Goal: Information Seeking & Learning: Learn about a topic

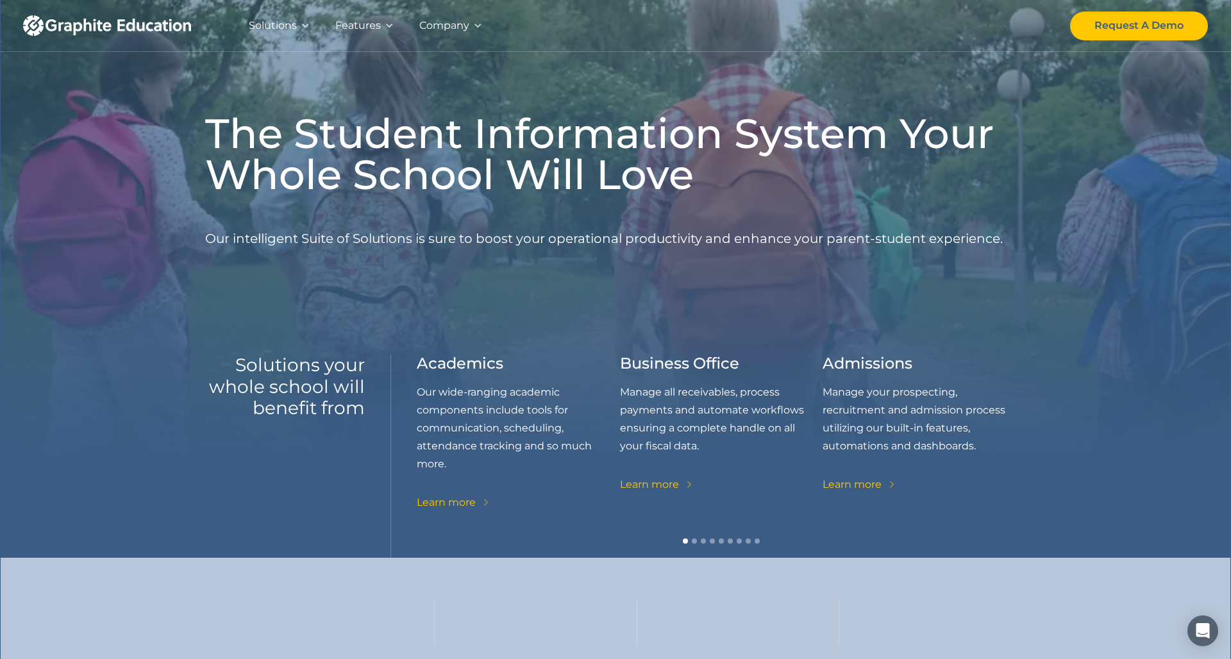
click at [266, 24] on div "Solutions" at bounding box center [273, 26] width 48 height 18
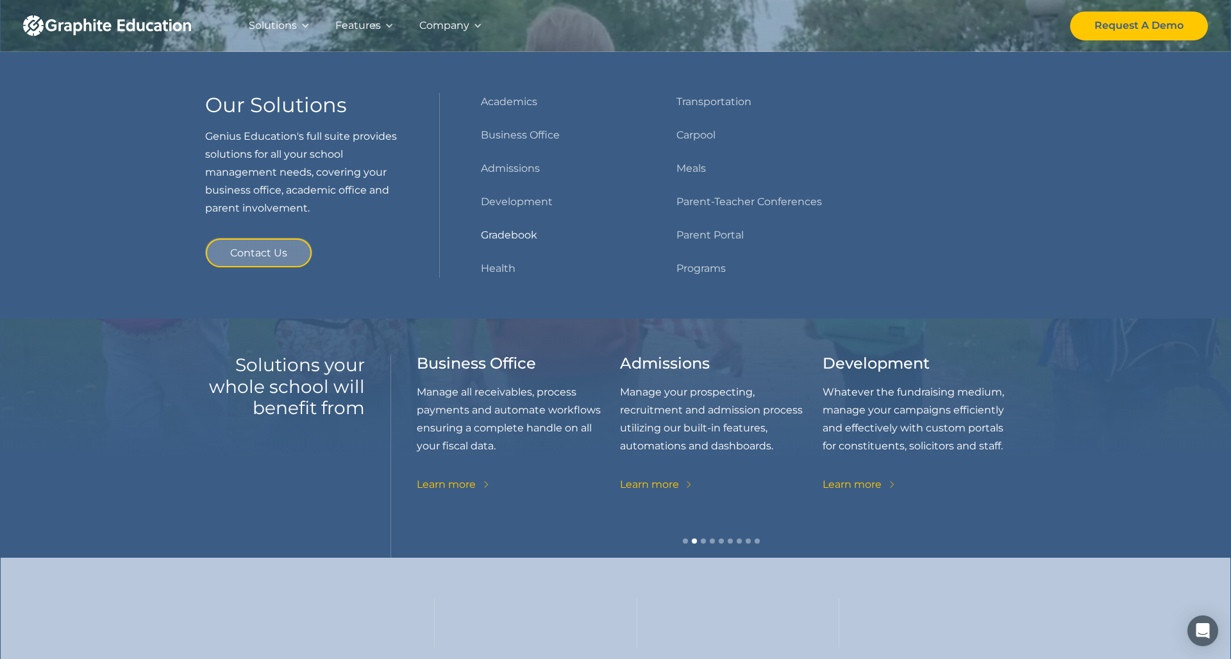
drag, startPoint x: 542, startPoint y: 236, endPoint x: 526, endPoint y: 235, distance: 15.4
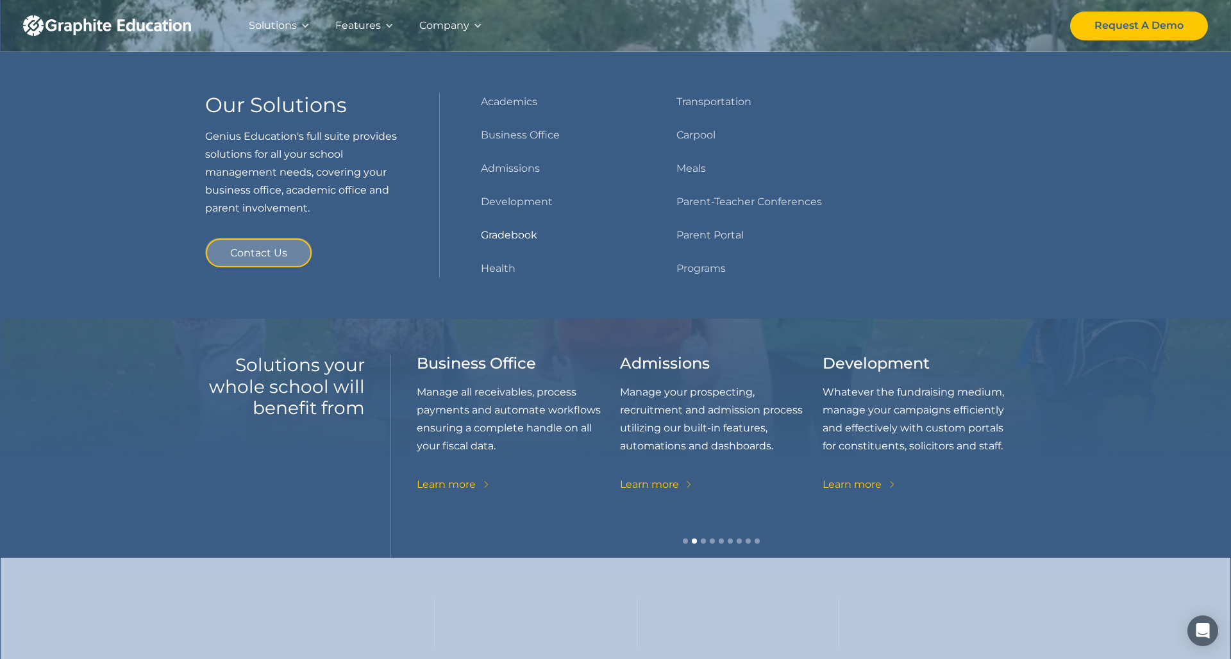
click at [541, 236] on div "Academics Business Office Admissions Development Gradebook Health" at bounding box center [558, 185] width 154 height 185
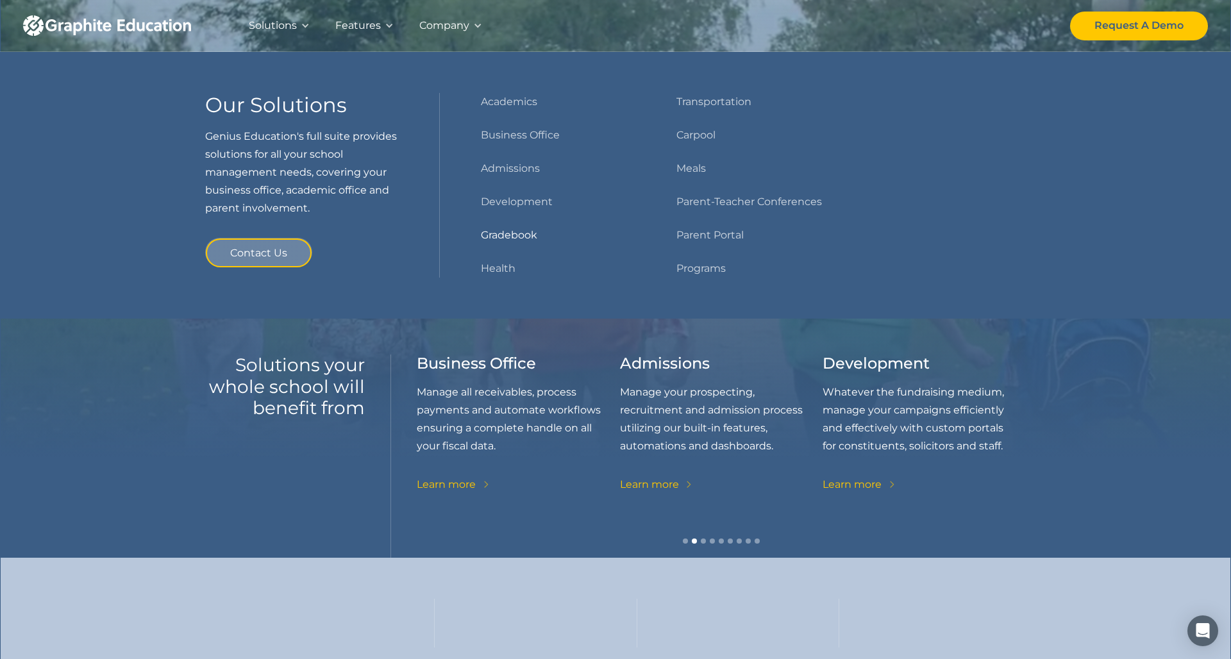
click at [526, 235] on link "Gradebook" at bounding box center [509, 235] width 56 height 18
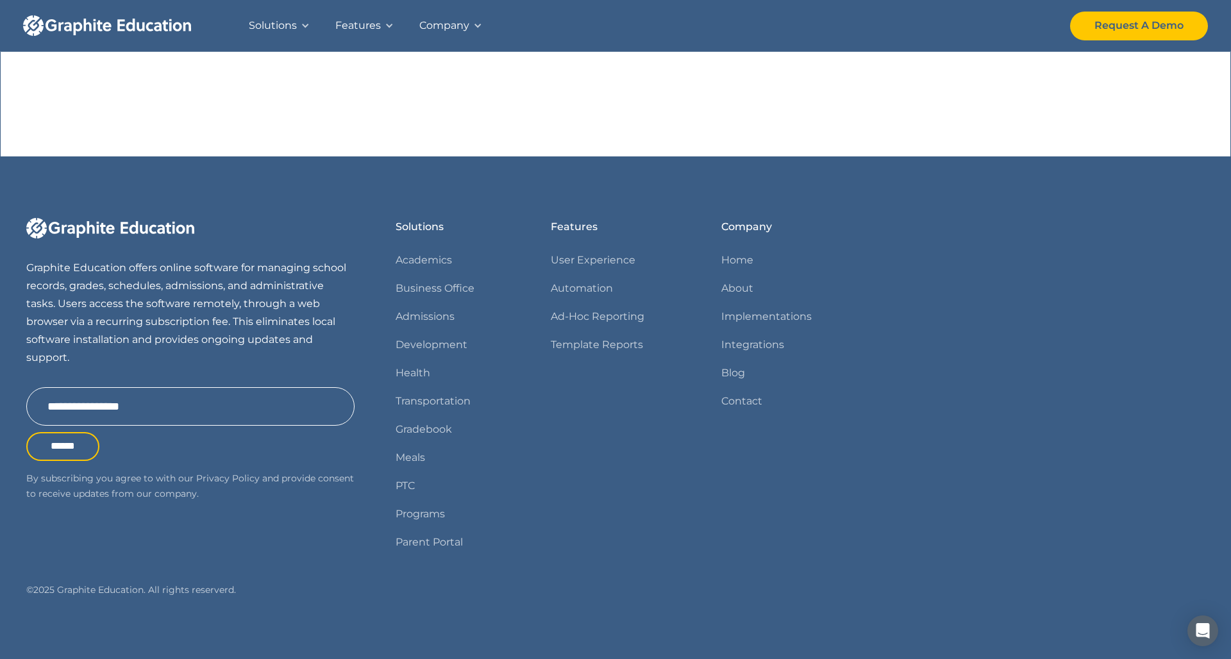
scroll to position [1291, 0]
click at [456, 543] on link "Parent Portal" at bounding box center [428, 543] width 67 height 18
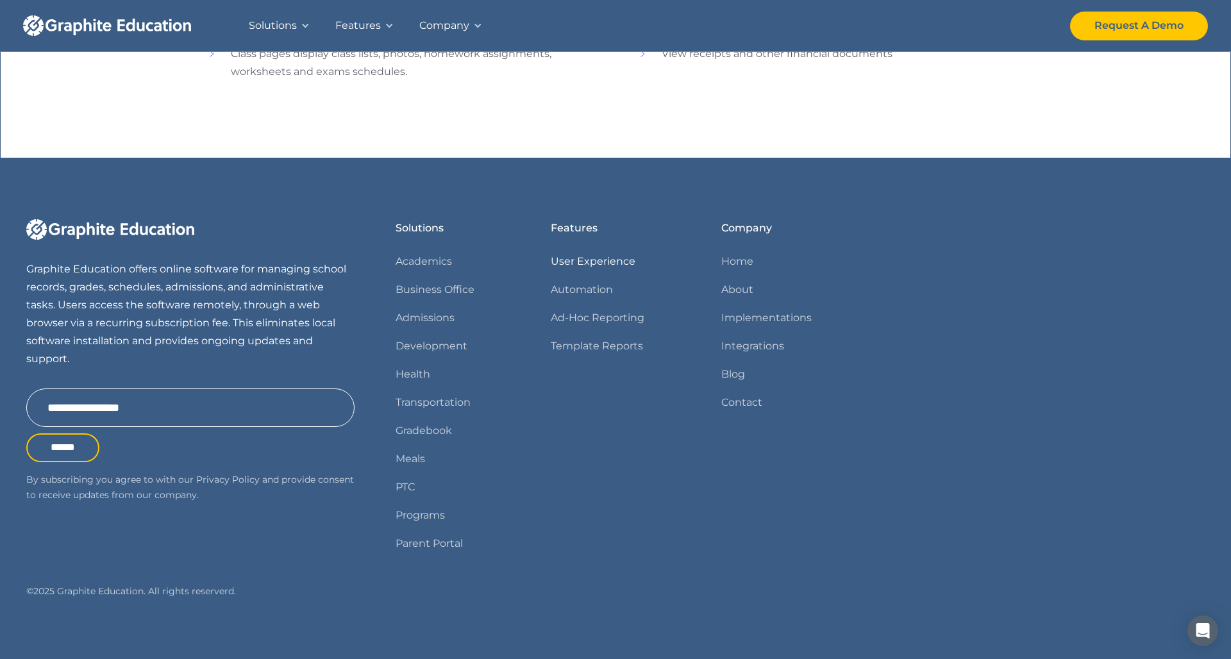
scroll to position [1004, 0]
click at [426, 517] on link "Programs" at bounding box center [419, 515] width 49 height 18
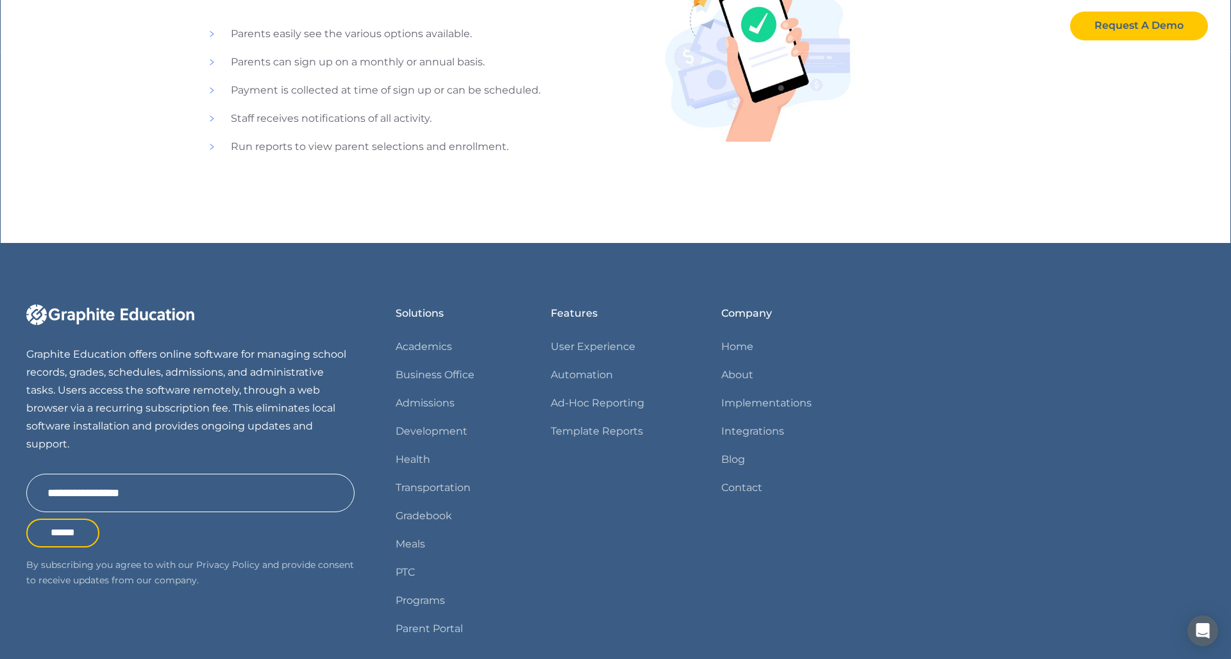
scroll to position [556, 0]
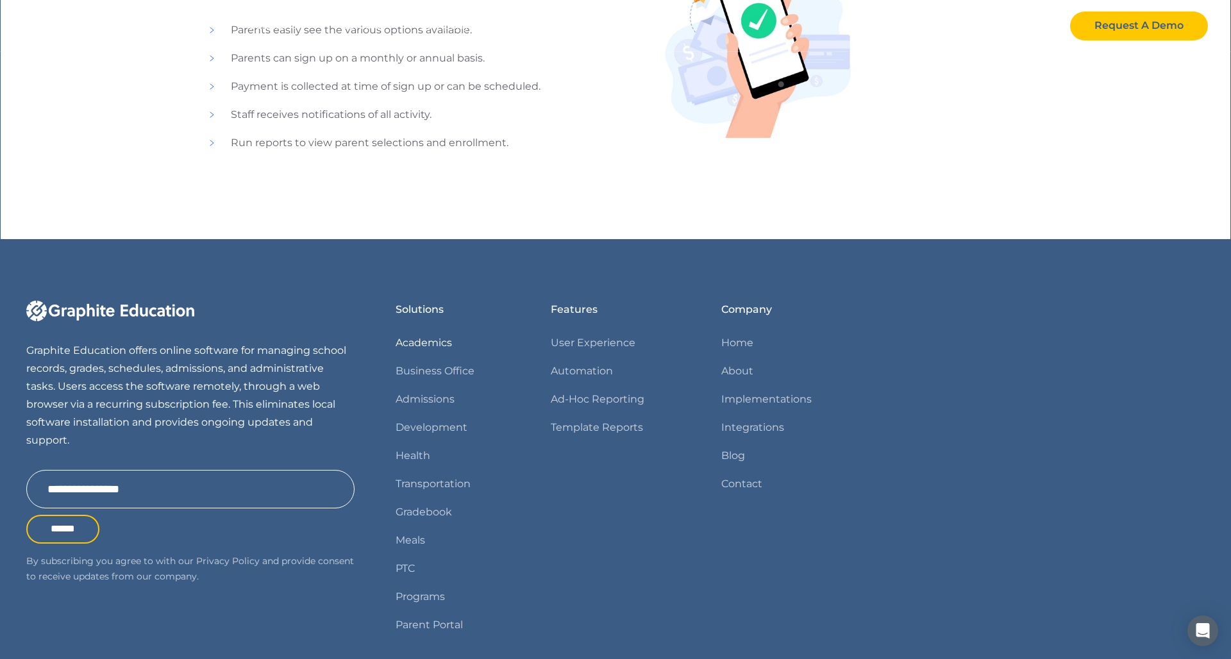
click at [434, 339] on link "Academics" at bounding box center [423, 343] width 56 height 18
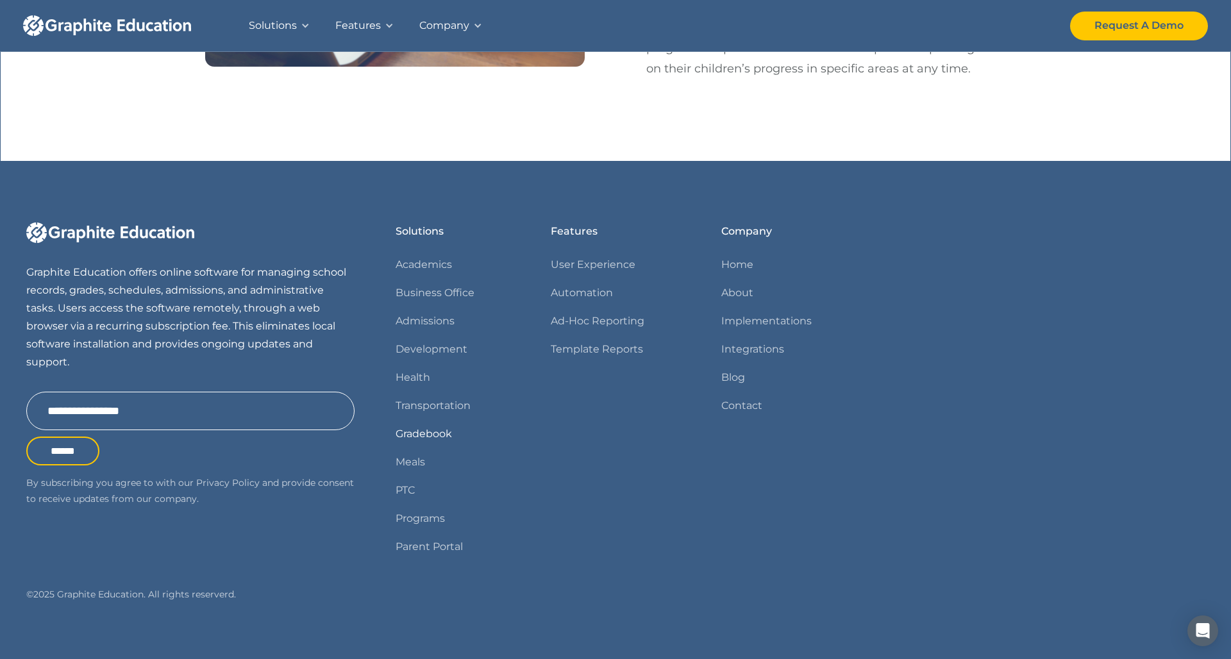
scroll to position [2298, 0]
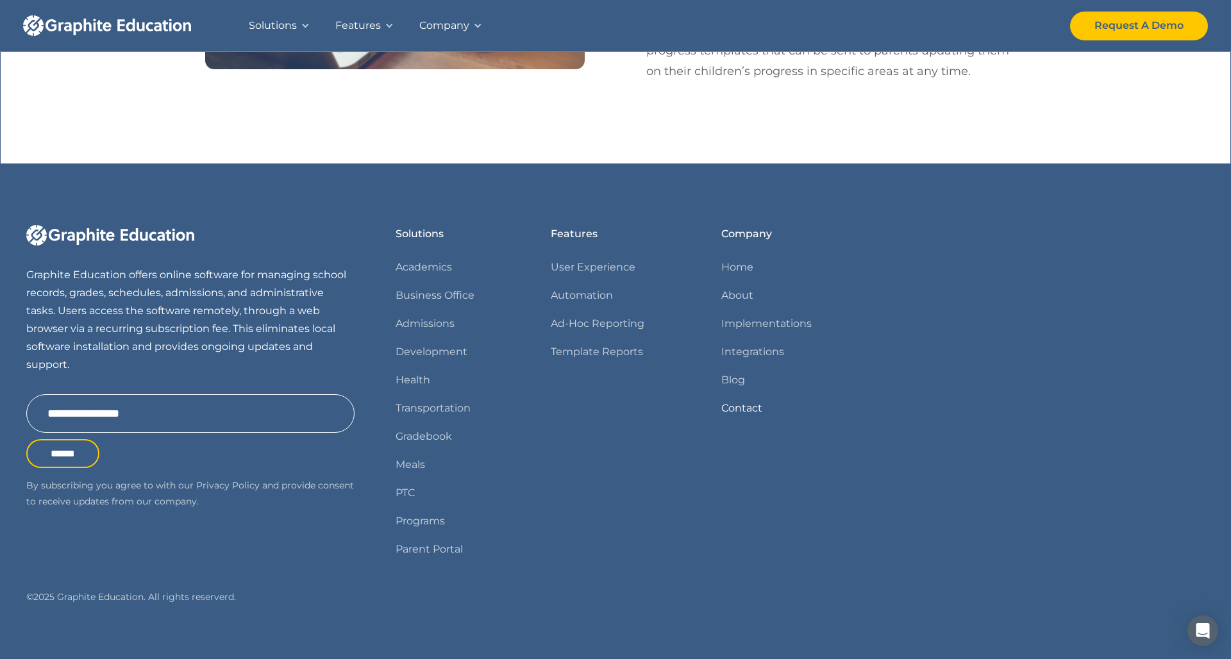
click at [736, 399] on link "Contact" at bounding box center [741, 408] width 41 height 18
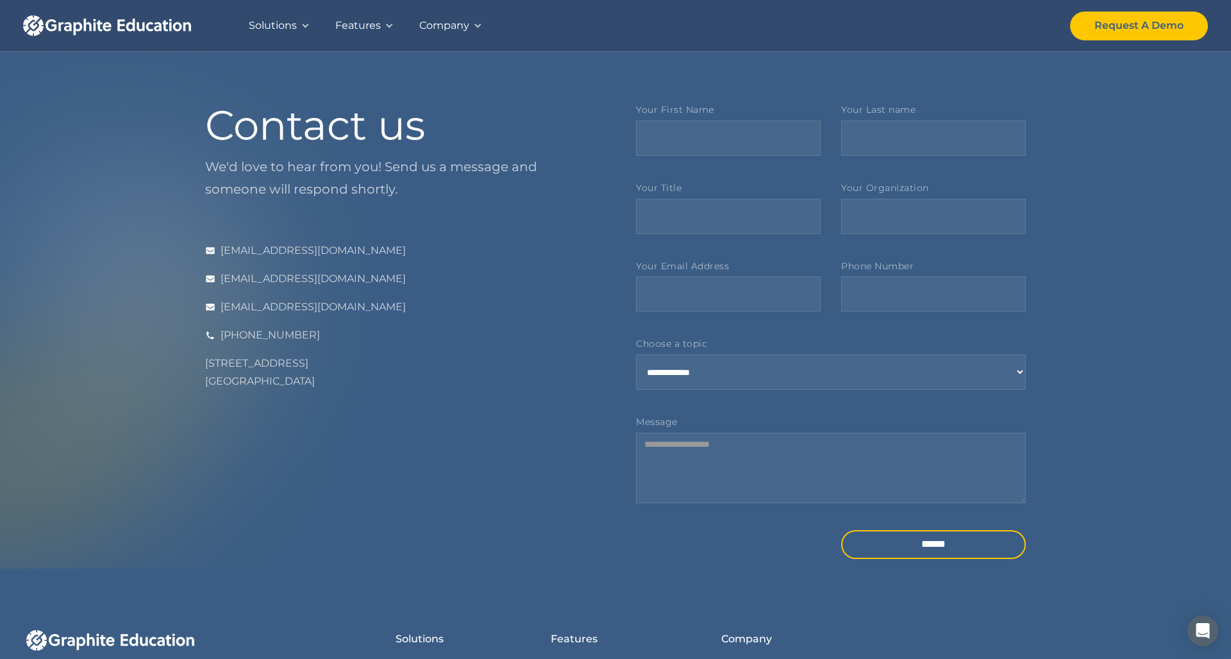
scroll to position [13, 0]
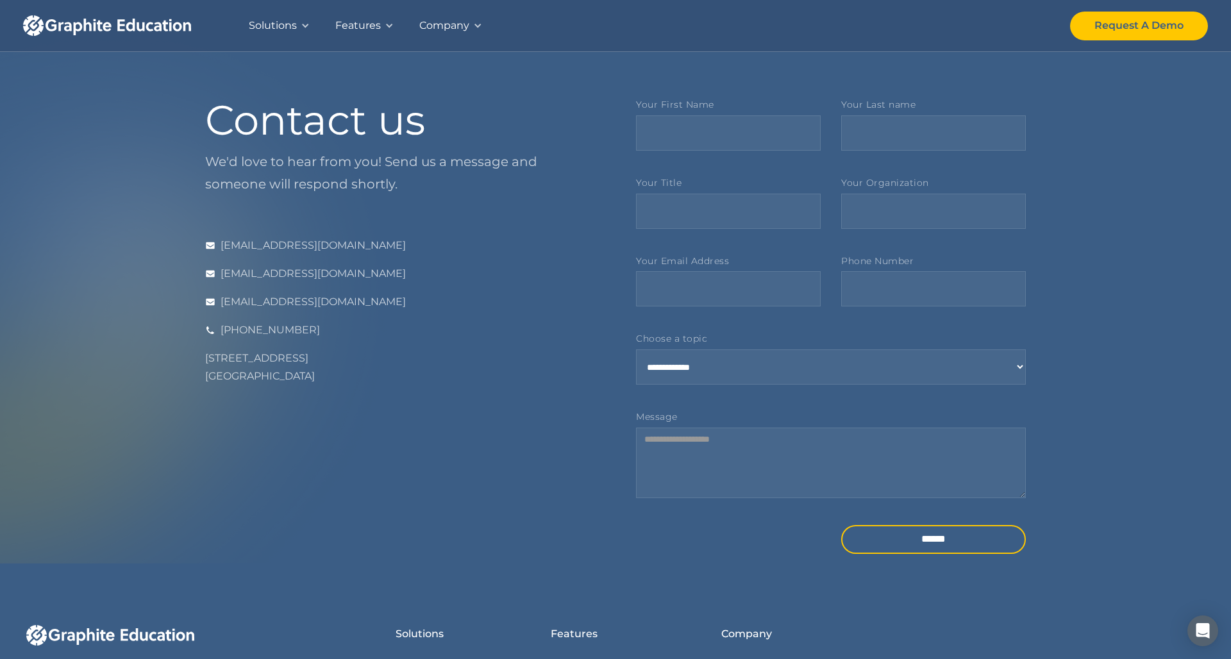
click at [693, 346] on div "**********" at bounding box center [831, 362] width 390 height 58
select select "*****"
select select "Contact Form"
click at [285, 28] on div "Solutions" at bounding box center [273, 26] width 48 height 18
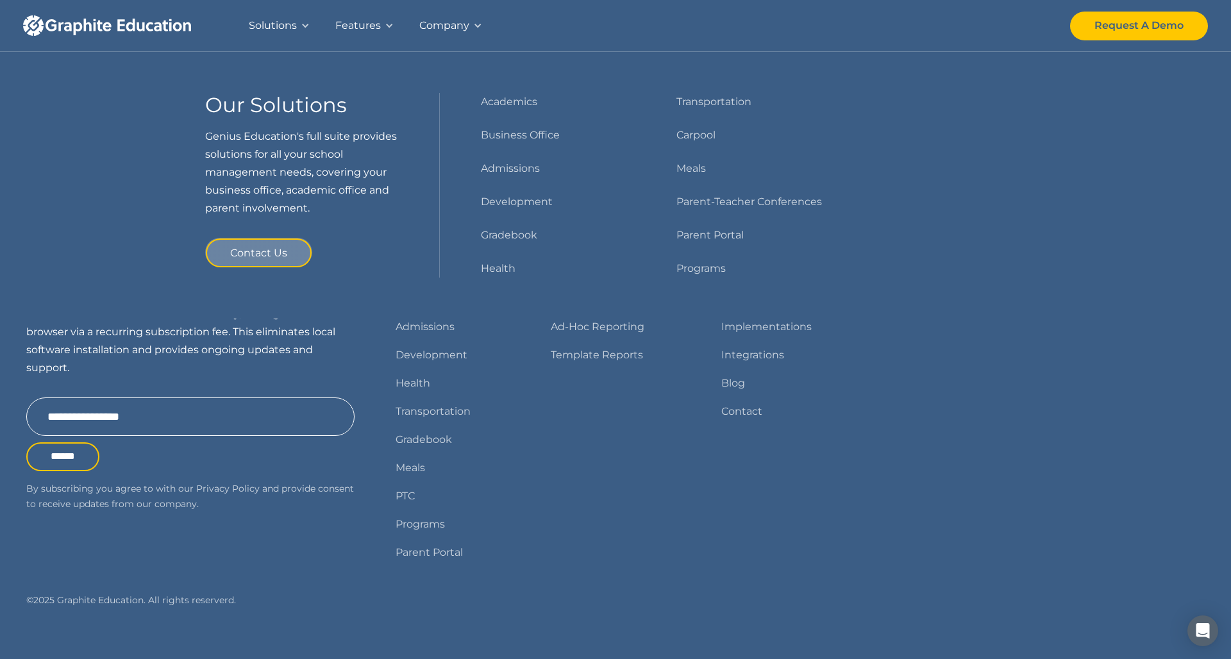
scroll to position [410, 0]
click at [638, 538] on div "Features User Experience Automation Ad-Hoc Reporting Template Reports" at bounding box center [615, 401] width 129 height 344
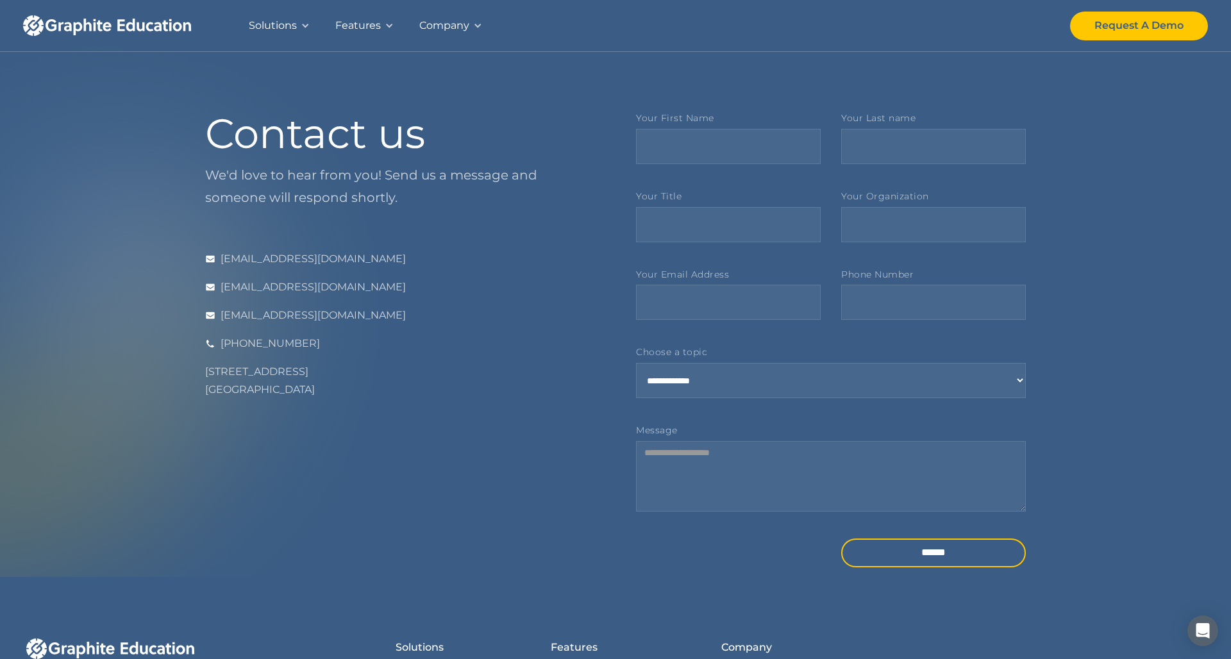
scroll to position [0, 0]
click at [287, 21] on div "Solutions" at bounding box center [273, 26] width 48 height 18
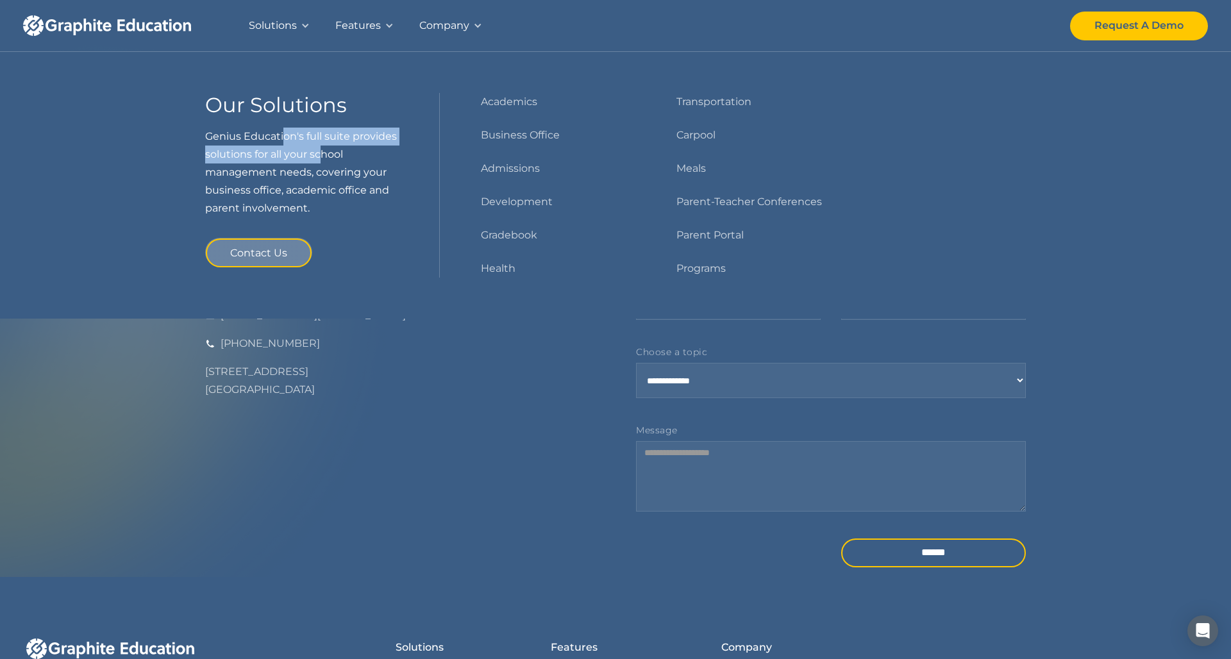
drag, startPoint x: 298, startPoint y: 135, endPoint x: 322, endPoint y: 157, distance: 32.7
click at [322, 157] on p "Genius Education's full suite provides solutions for all your school management…" at bounding box center [301, 173] width 193 height 90
click at [148, 25] on img "home" at bounding box center [107, 25] width 168 height 21
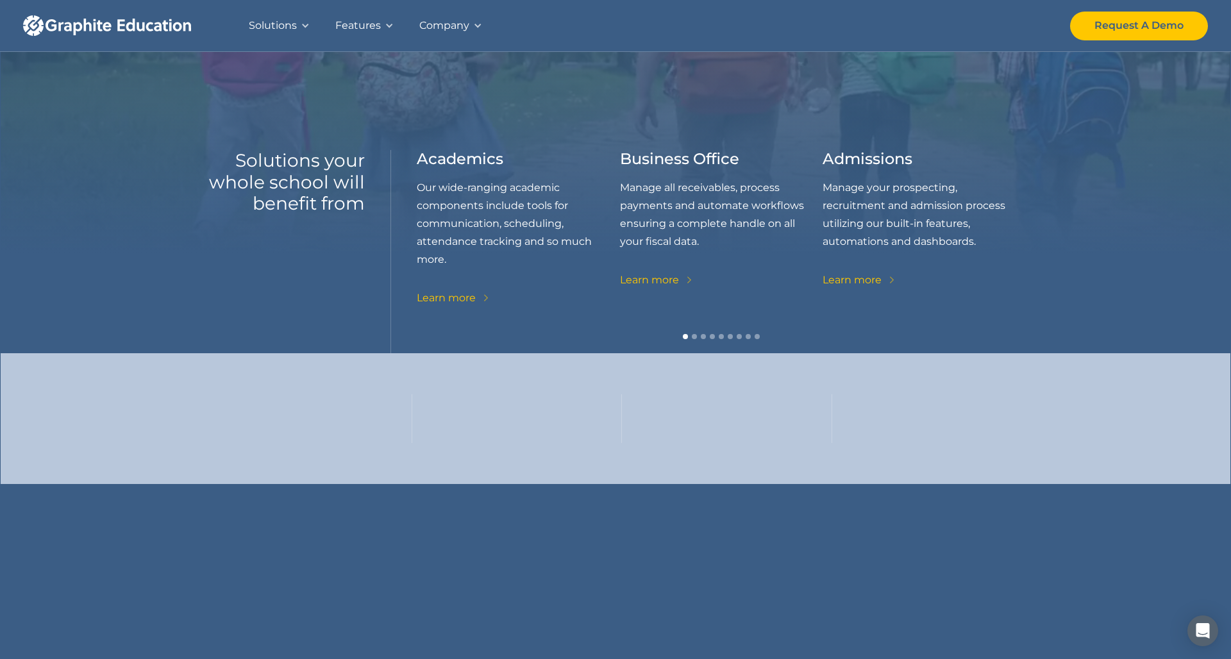
scroll to position [329, 0]
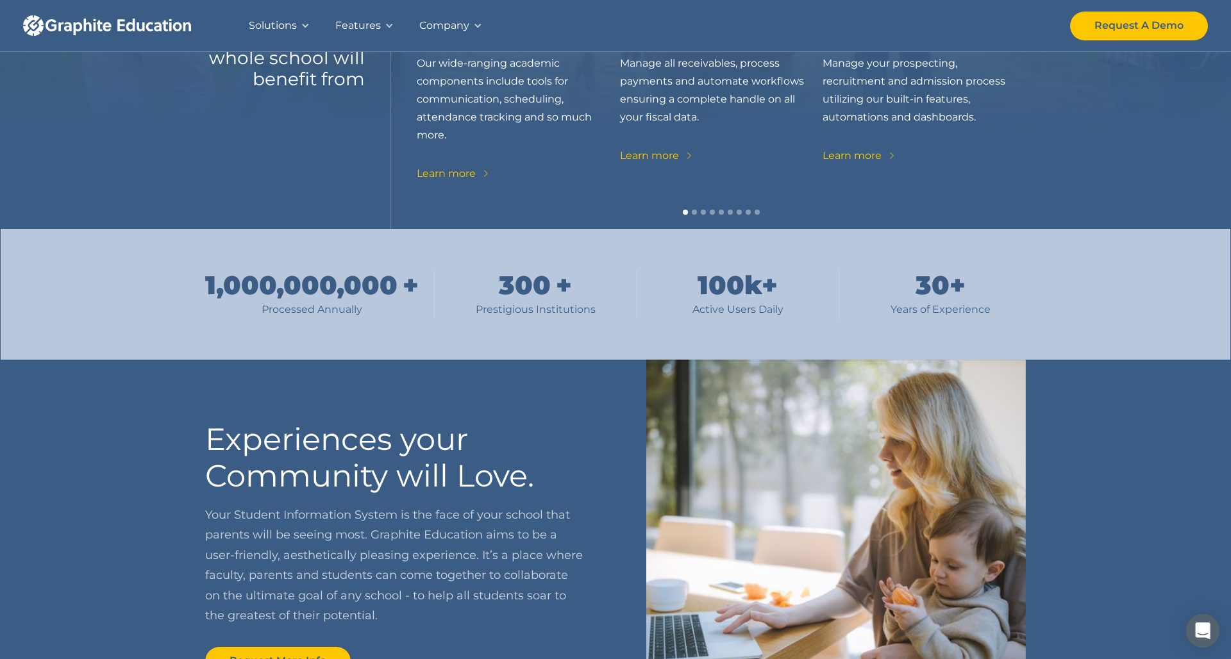
click at [1197, 640] on div "Open Intercom Messenger" at bounding box center [1203, 631] width 34 height 34
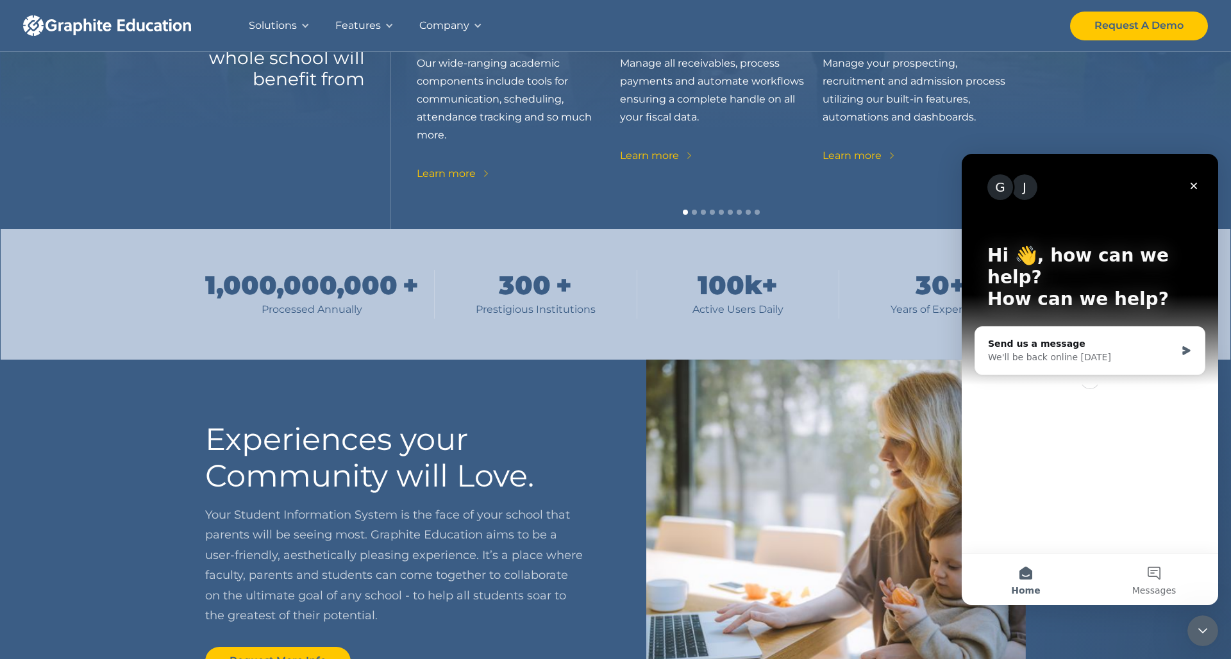
scroll to position [0, 0]
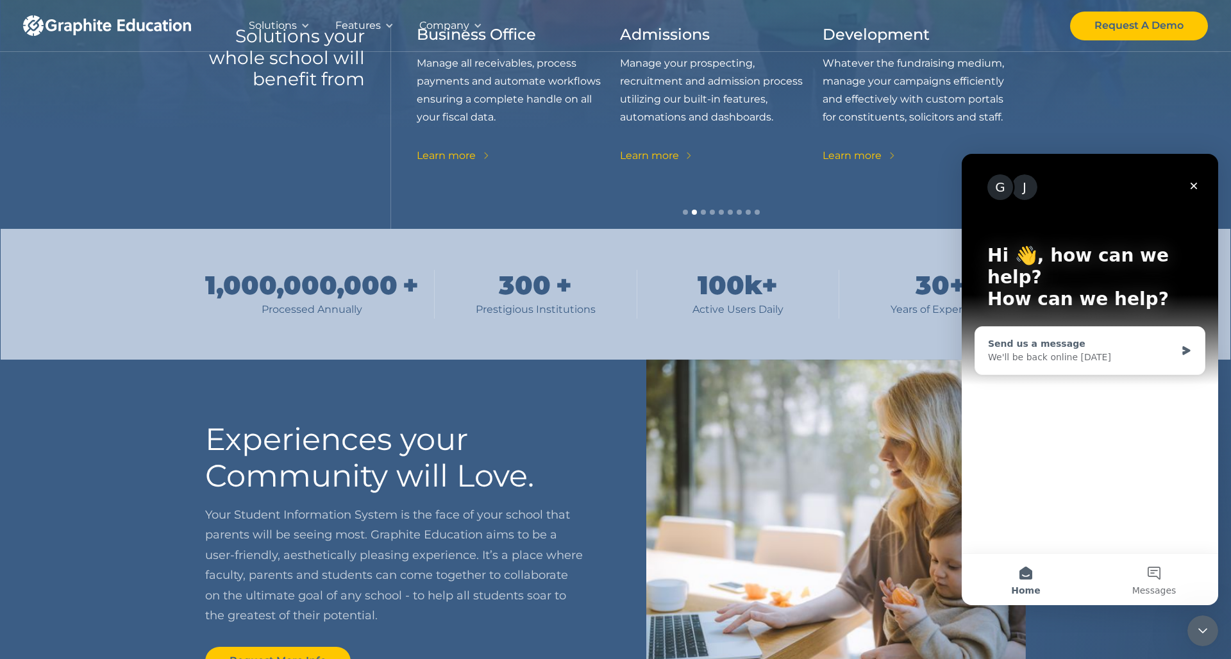
click at [1052, 351] on div "We'll be back online tomorrow" at bounding box center [1082, 357] width 188 height 13
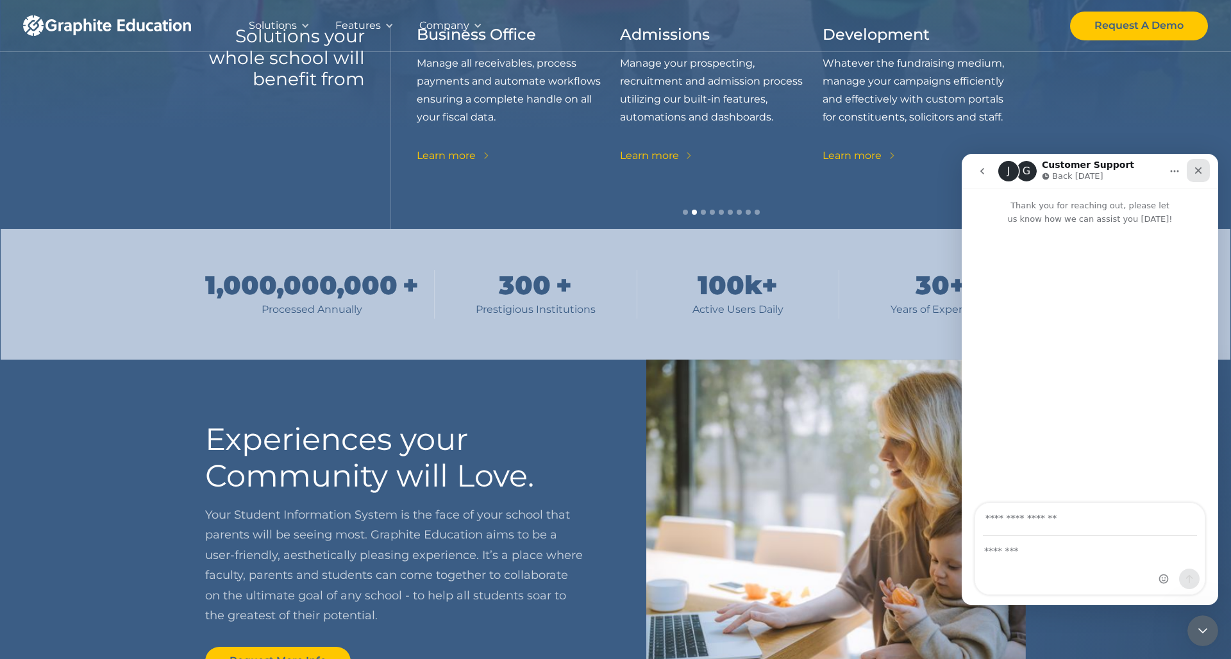
click at [1198, 165] on icon "Close" at bounding box center [1198, 170] width 10 height 10
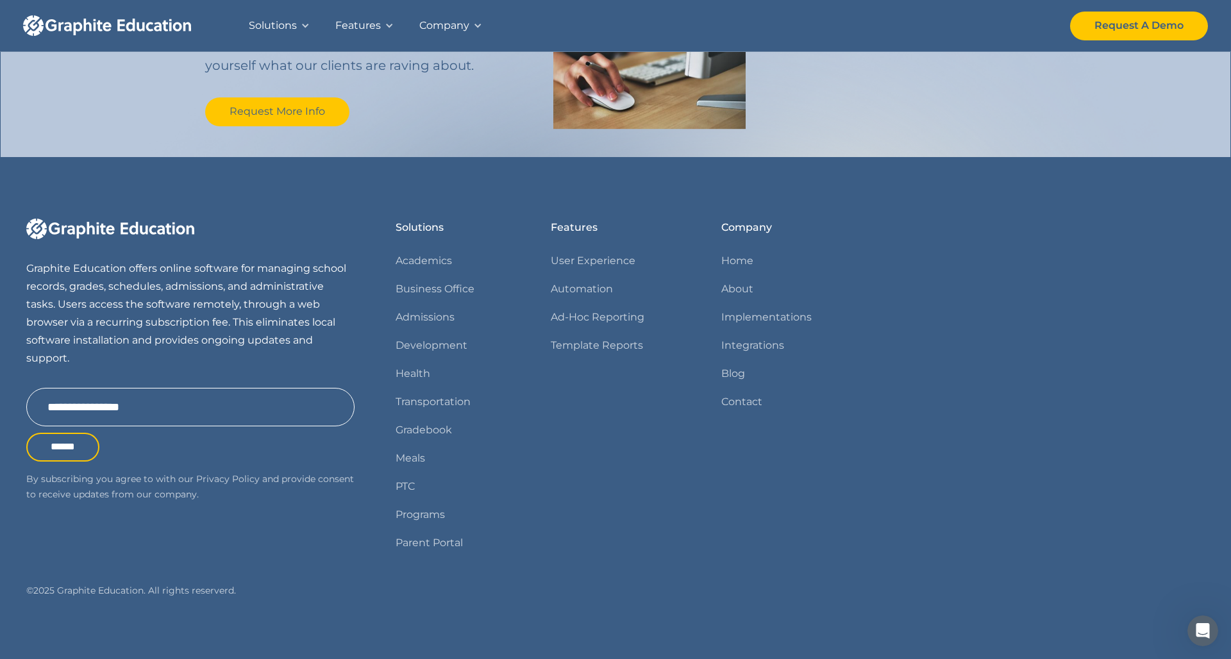
scroll to position [1456, 0]
click at [756, 340] on link "Integrations" at bounding box center [752, 346] width 63 height 18
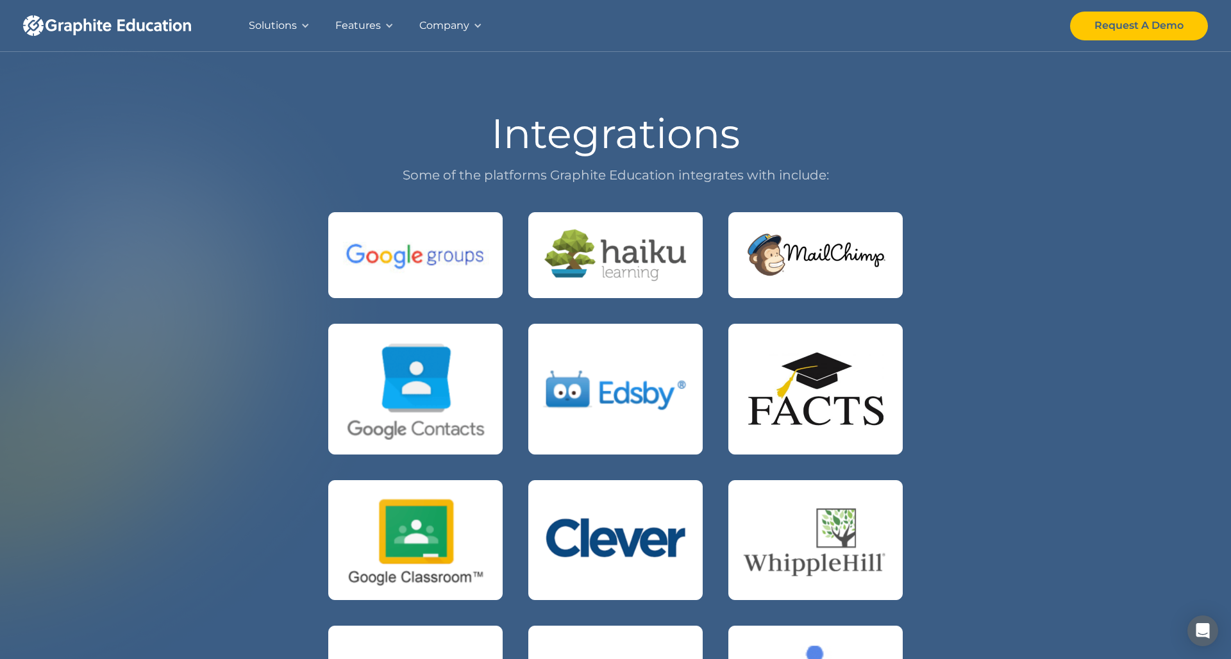
click at [115, 27] on img "home" at bounding box center [107, 25] width 168 height 21
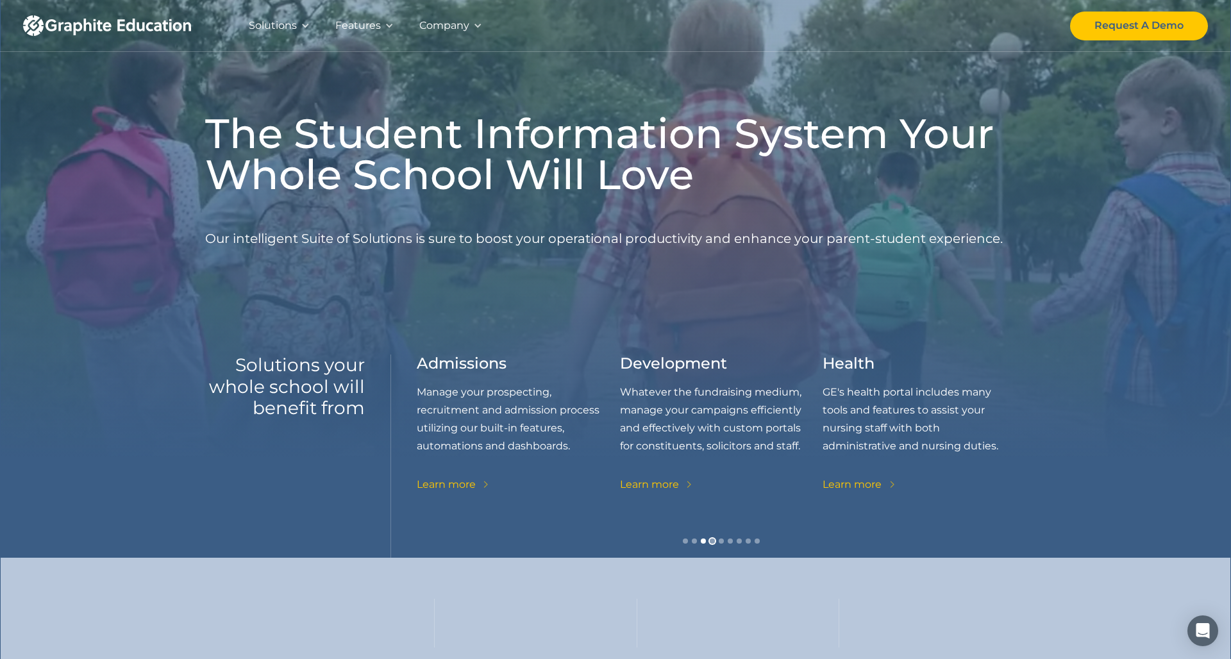
click at [713, 541] on div "Show slide 4 of 9" at bounding box center [711, 540] width 5 height 5
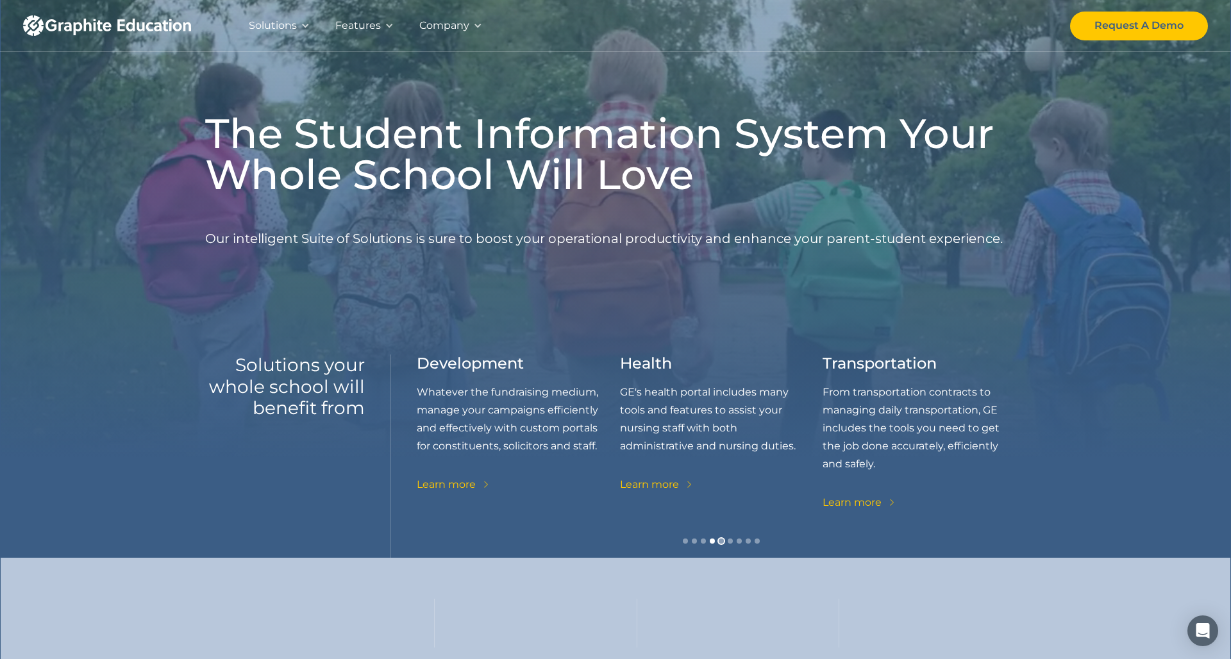
click at [722, 541] on div "Show slide 5 of 9" at bounding box center [720, 540] width 5 height 5
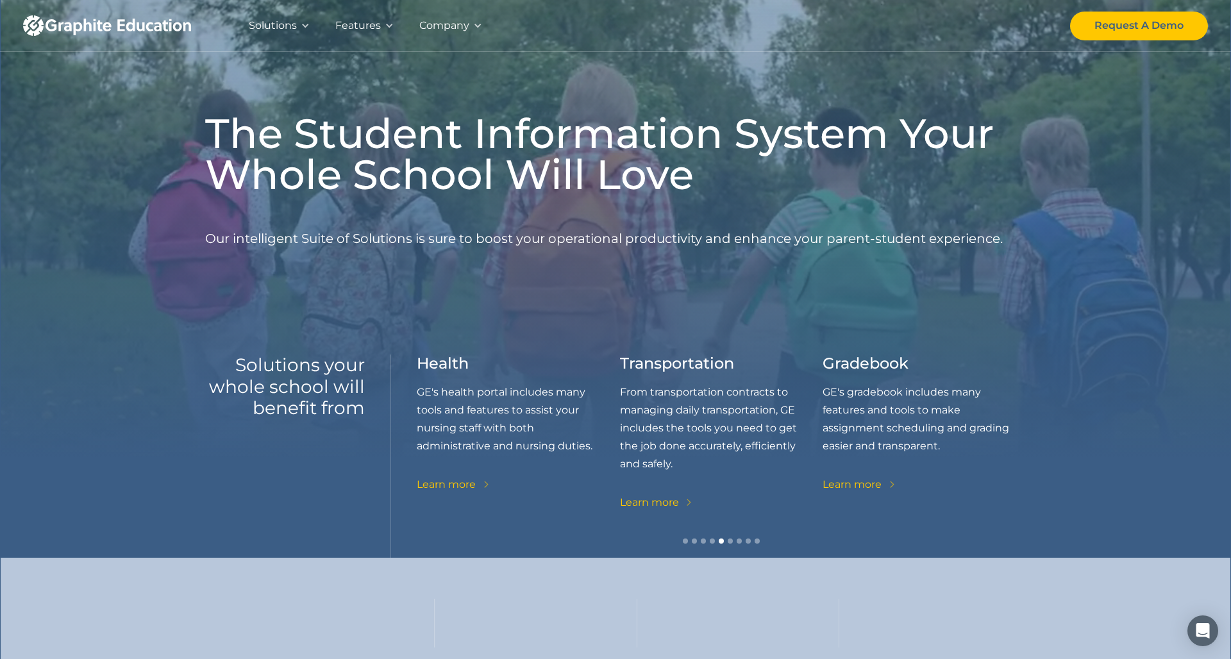
click at [733, 541] on div "carousel" at bounding box center [721, 545] width 609 height 26
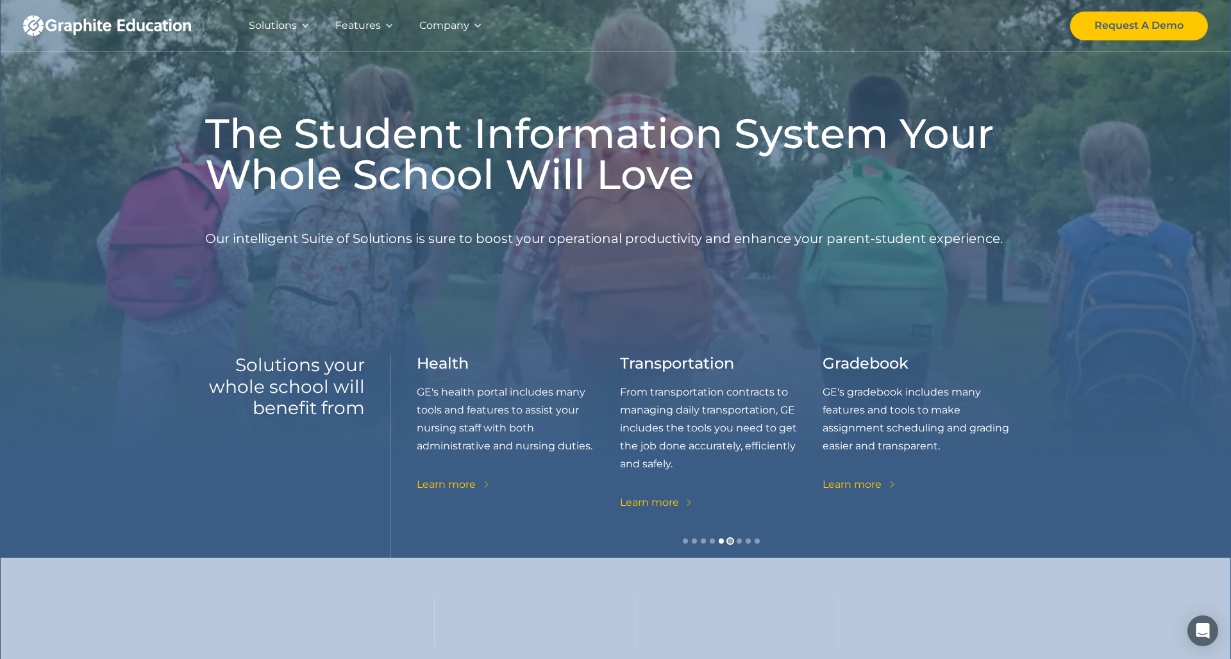
click at [729, 541] on div "Show slide 6 of 9" at bounding box center [729, 540] width 5 height 5
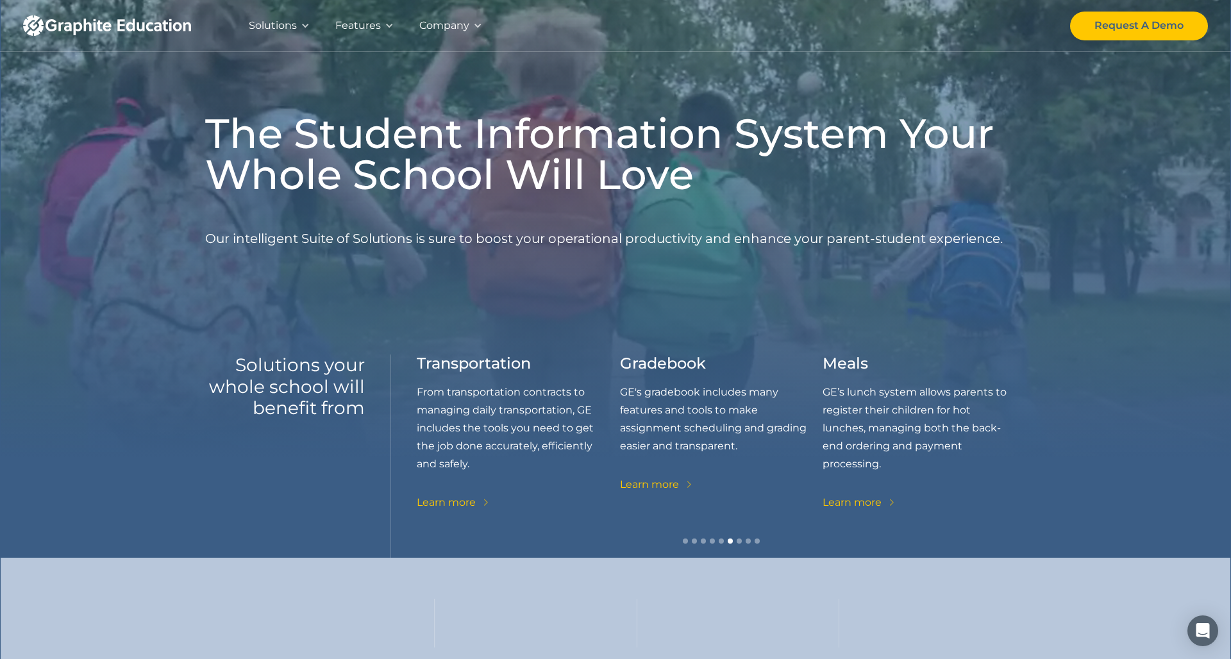
click at [742, 541] on div "carousel" at bounding box center [721, 545] width 609 height 26
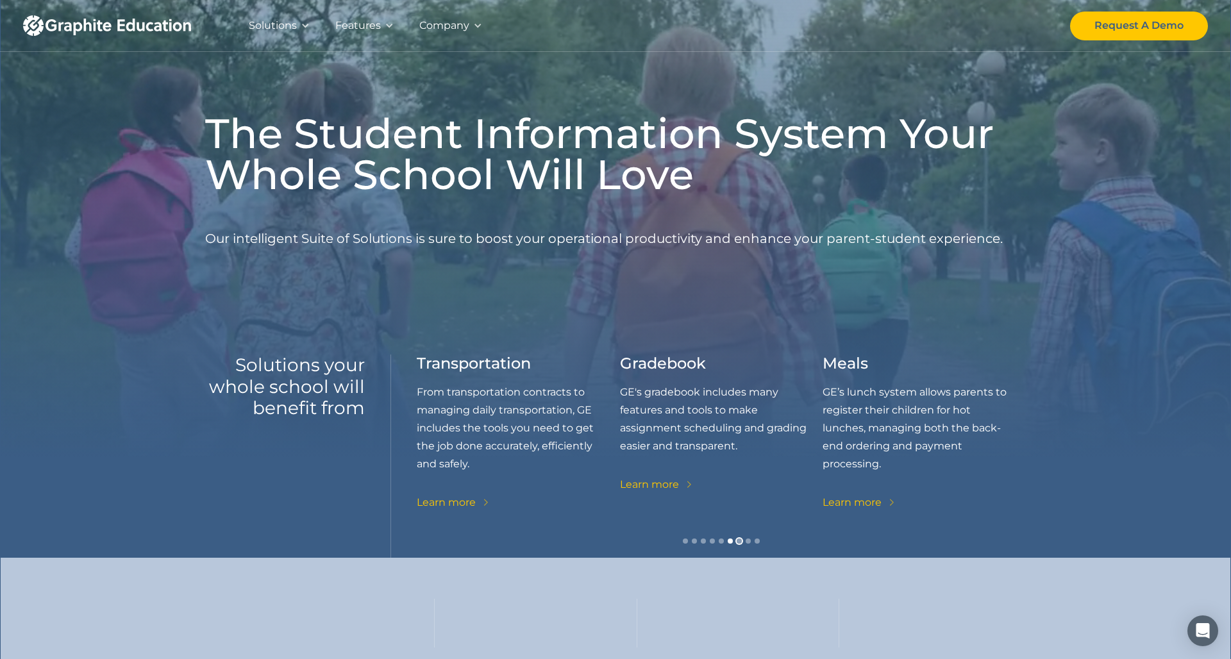
click at [738, 541] on div "Show slide 7 of 9" at bounding box center [738, 540] width 5 height 5
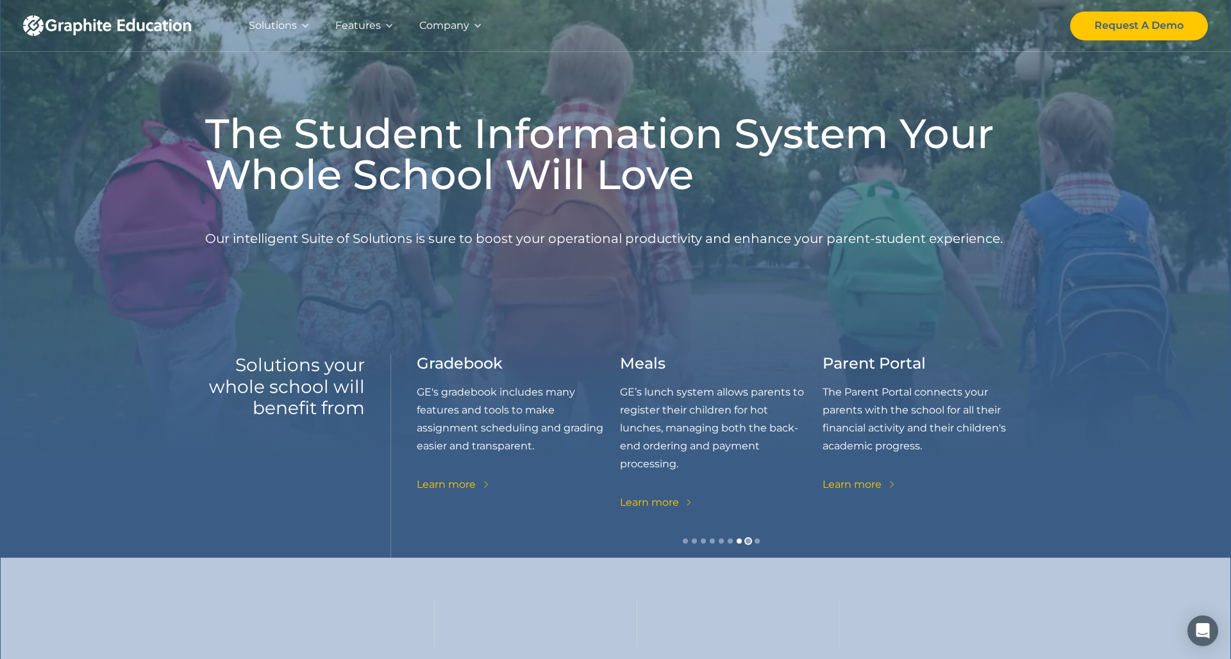
click at [747, 541] on div "Show slide 8 of 9" at bounding box center [747, 540] width 5 height 5
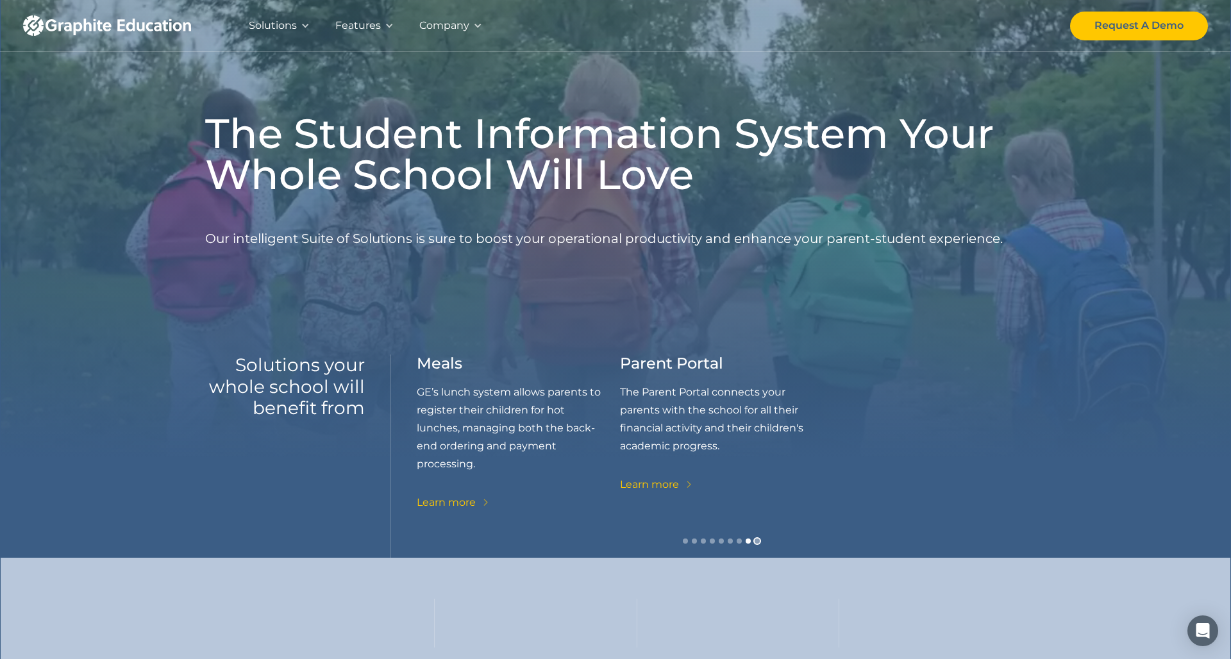
click at [756, 540] on div "Show slide 9 of 9" at bounding box center [756, 540] width 5 height 5
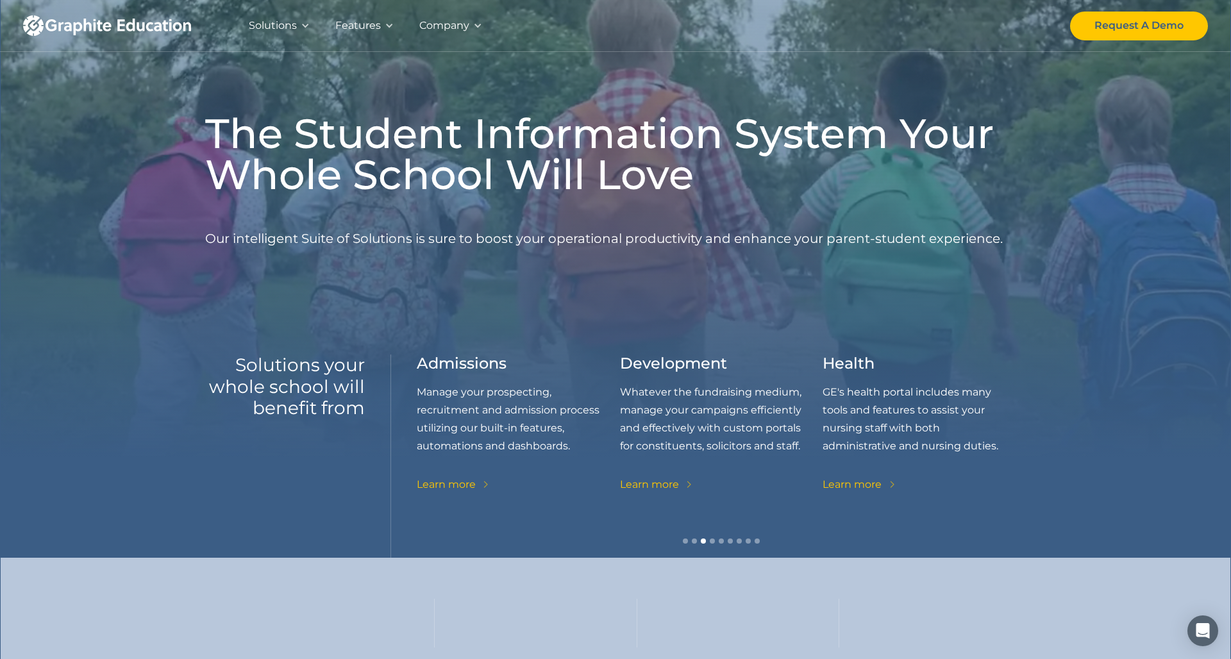
click at [126, 24] on img "home" at bounding box center [107, 25] width 168 height 21
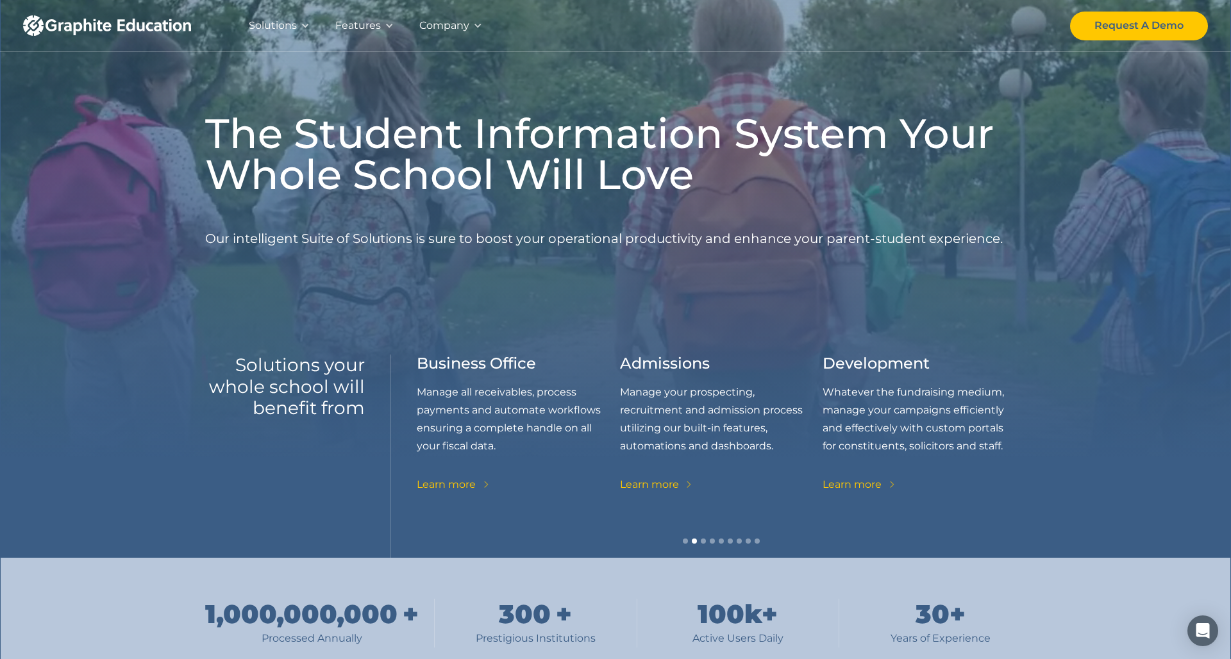
click at [468, 25] on div "Company" at bounding box center [450, 25] width 88 height 51
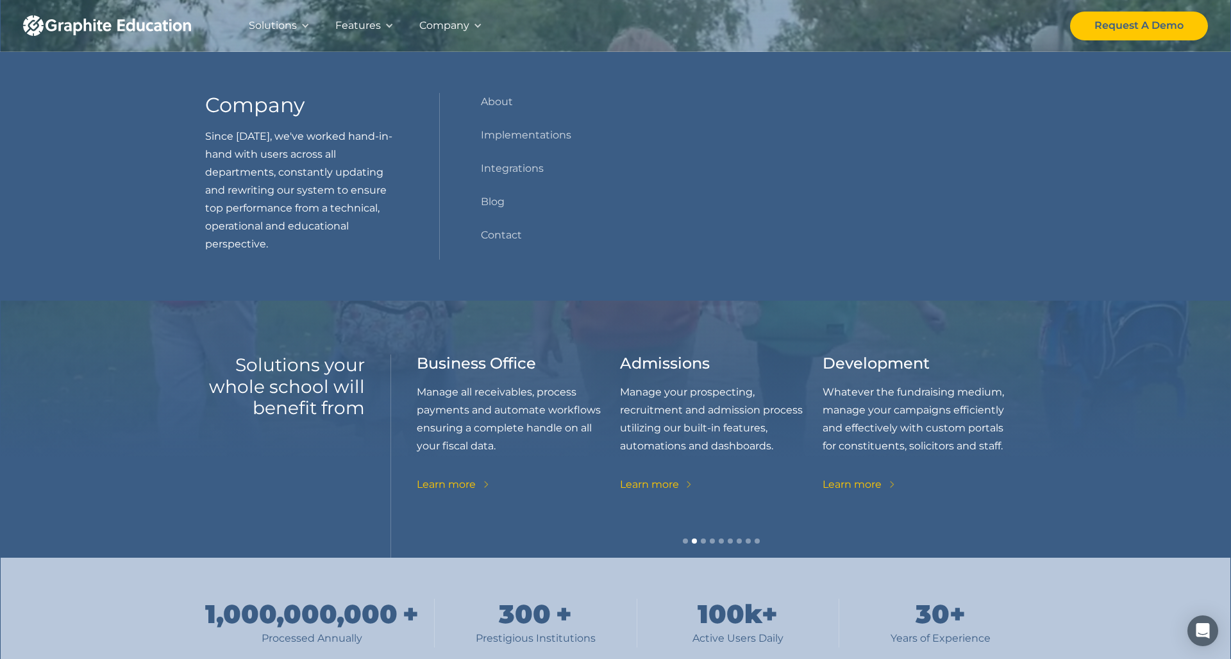
click at [365, 21] on div "Features" at bounding box center [358, 26] width 46 height 18
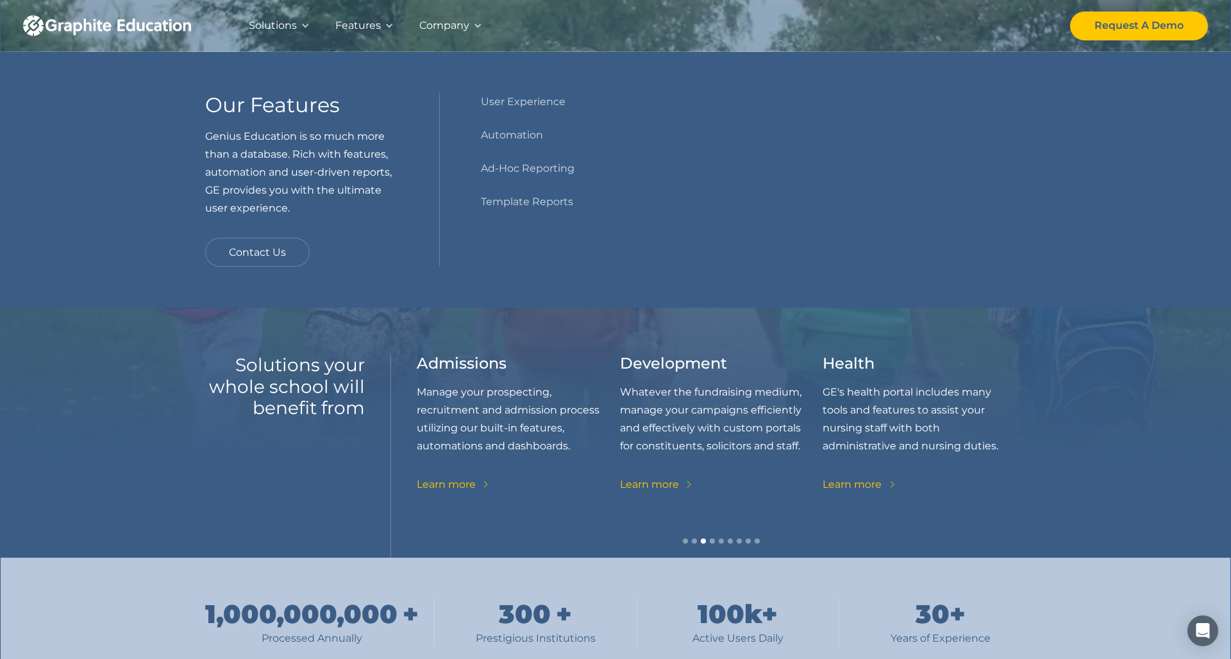
click at [376, 28] on div "Features" at bounding box center [358, 26] width 46 height 18
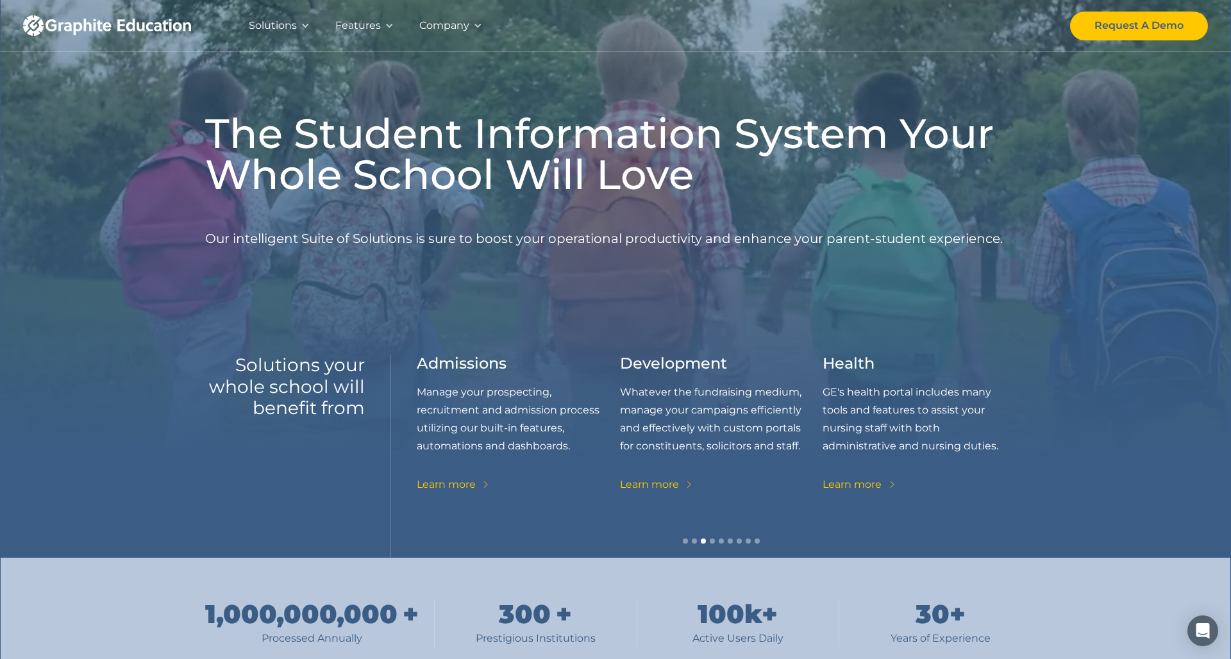
click at [362, 22] on div "Features" at bounding box center [358, 26] width 46 height 18
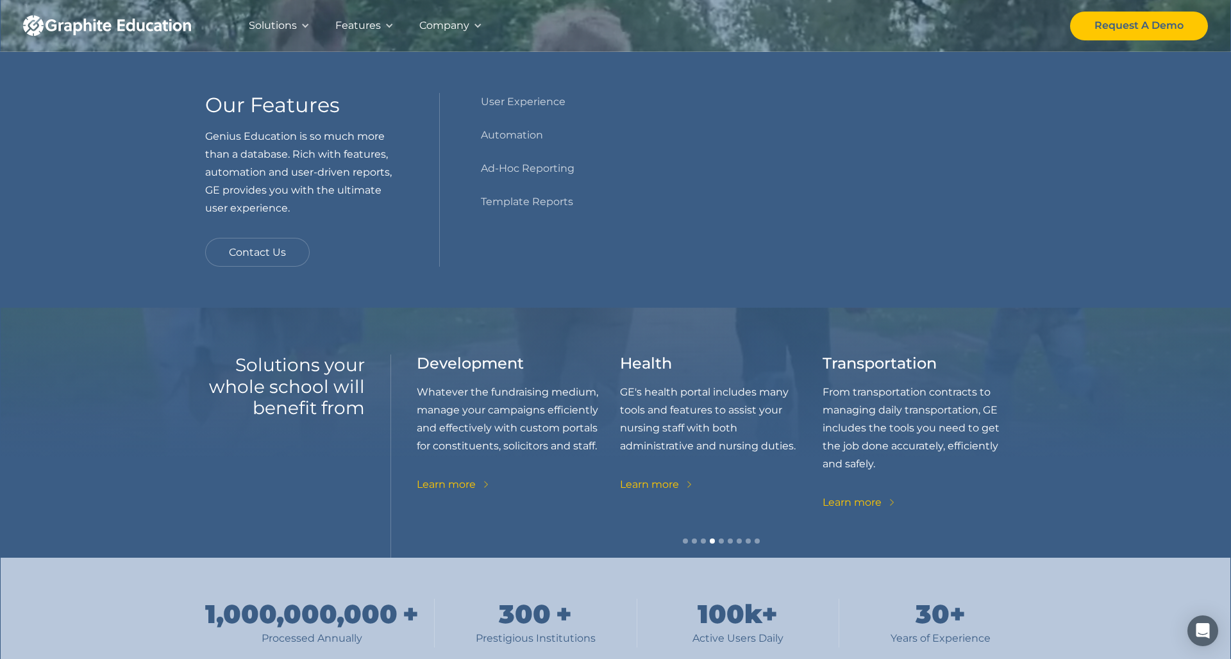
click at [288, 27] on div "Solutions" at bounding box center [273, 26] width 48 height 18
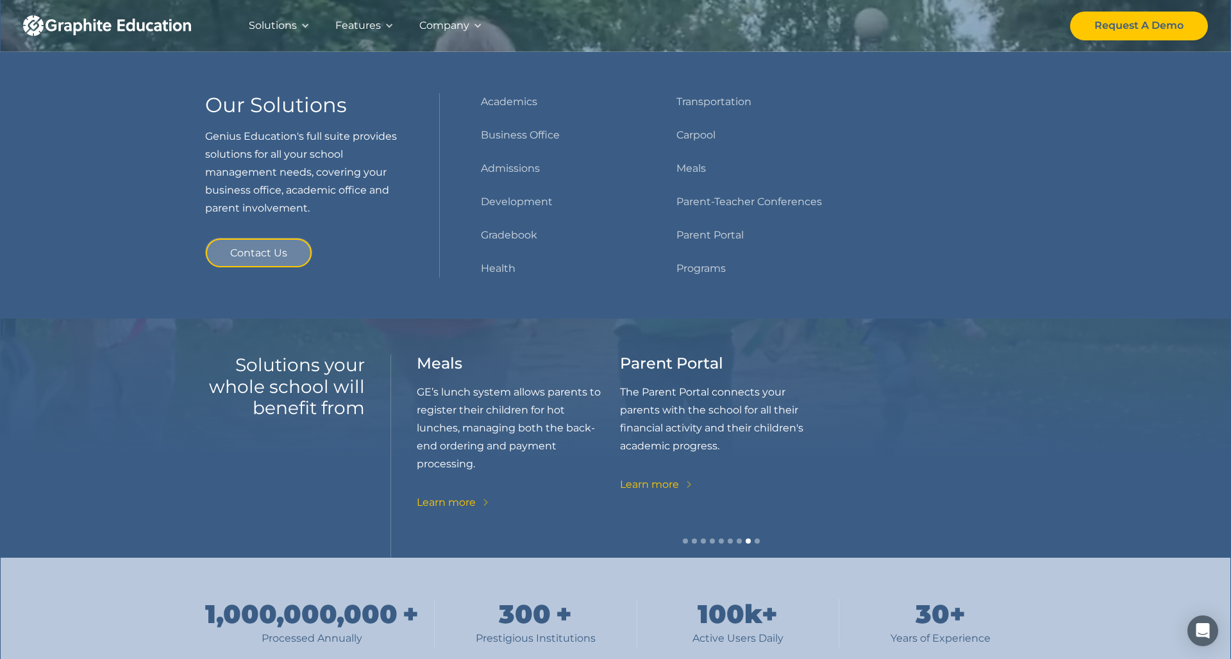
click at [590, 577] on div "1,000,000,000 + Processed Annually 300 + Prestigious Institutions 100 k+ Active…" at bounding box center [615, 623] width 820 height 131
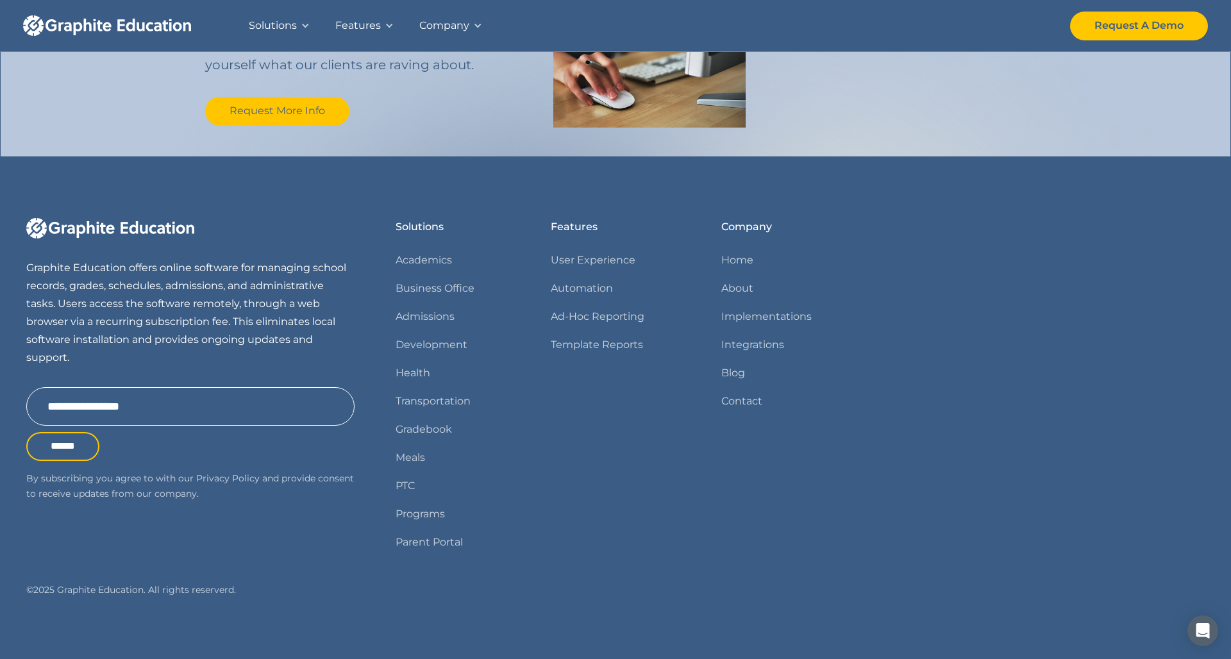
scroll to position [1456, 0]
click at [745, 404] on link "Contact" at bounding box center [741, 403] width 41 height 18
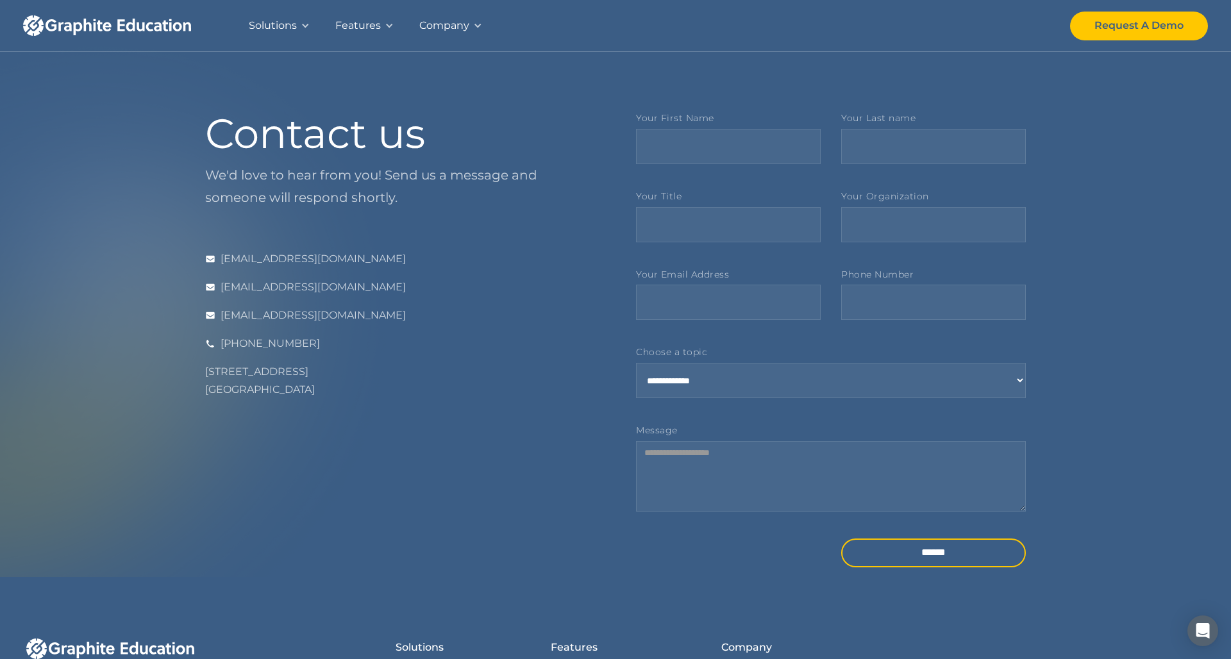
click at [274, 24] on div "Solutions" at bounding box center [273, 26] width 48 height 18
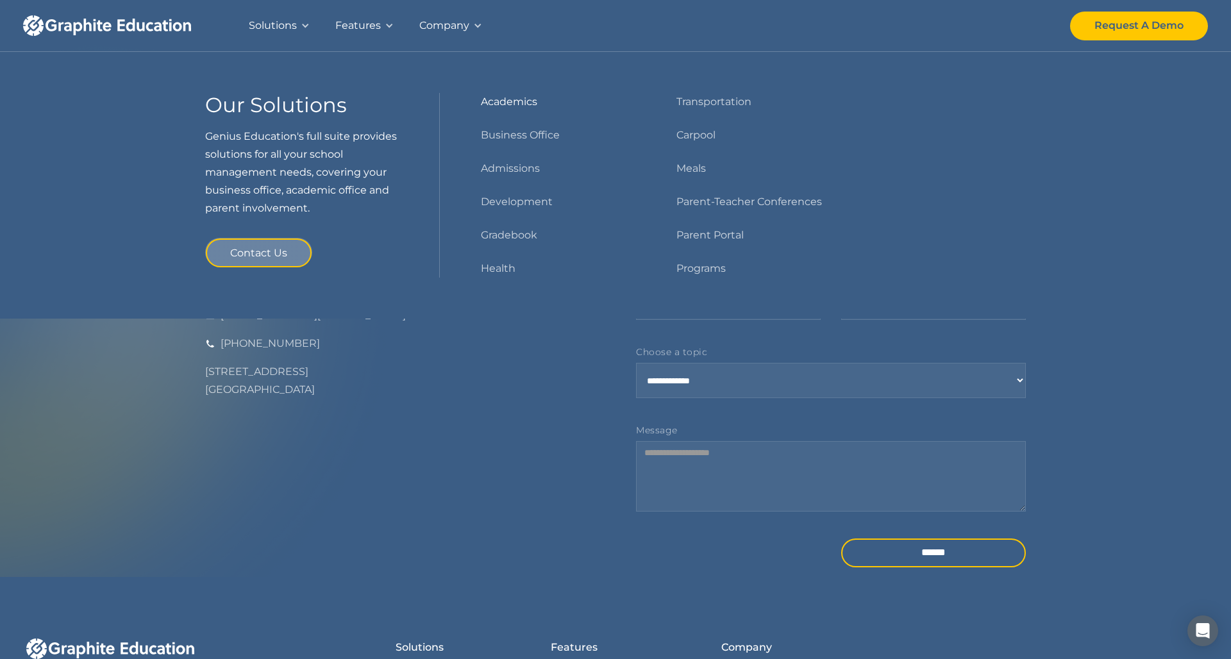
click at [504, 104] on link "Academics" at bounding box center [509, 102] width 56 height 18
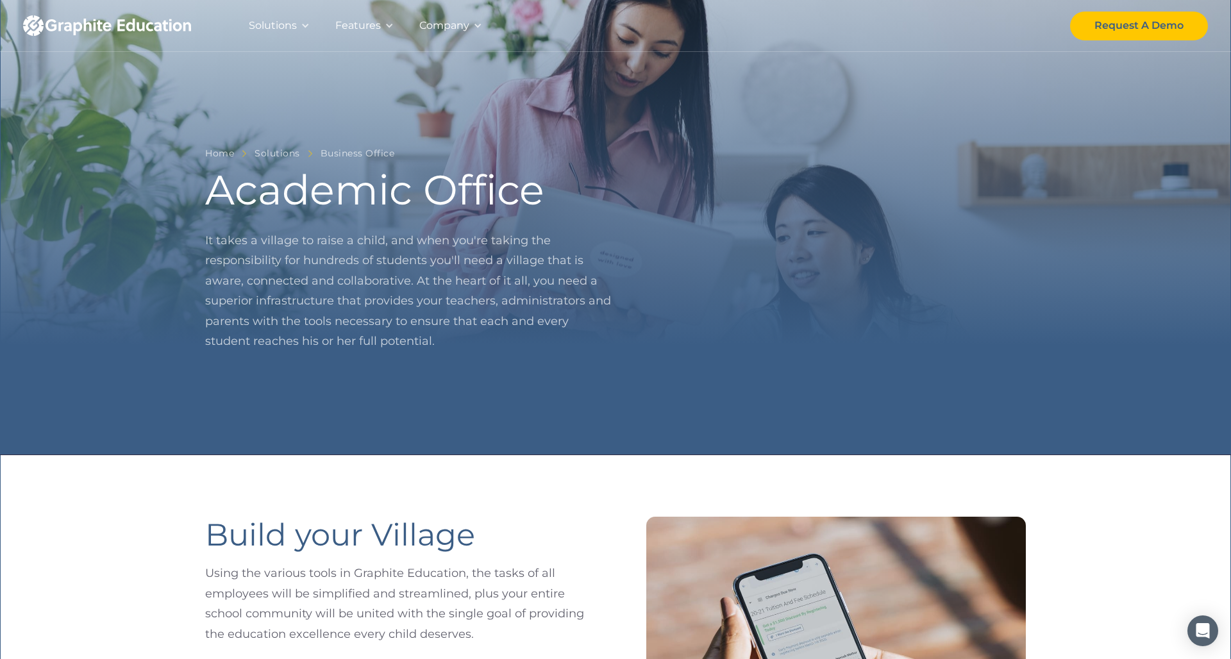
click at [429, 22] on div "Company" at bounding box center [444, 26] width 50 height 18
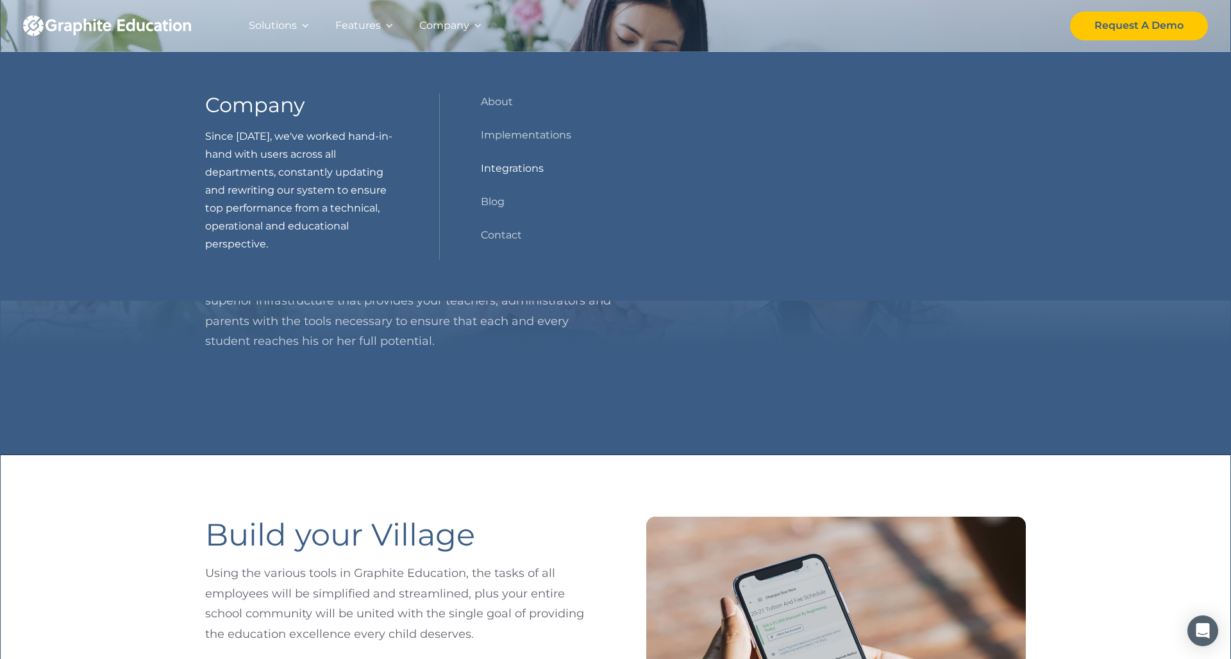
click at [513, 169] on link "Integrations" at bounding box center [512, 169] width 63 height 18
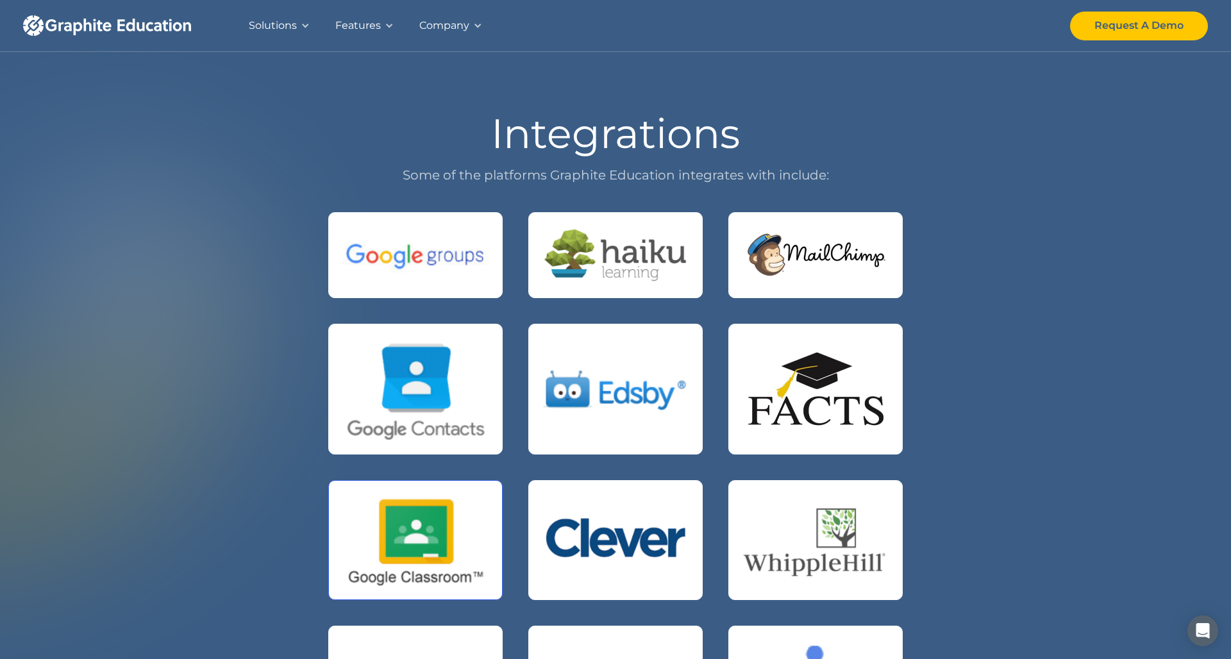
click at [446, 518] on img at bounding box center [415, 539] width 147 height 93
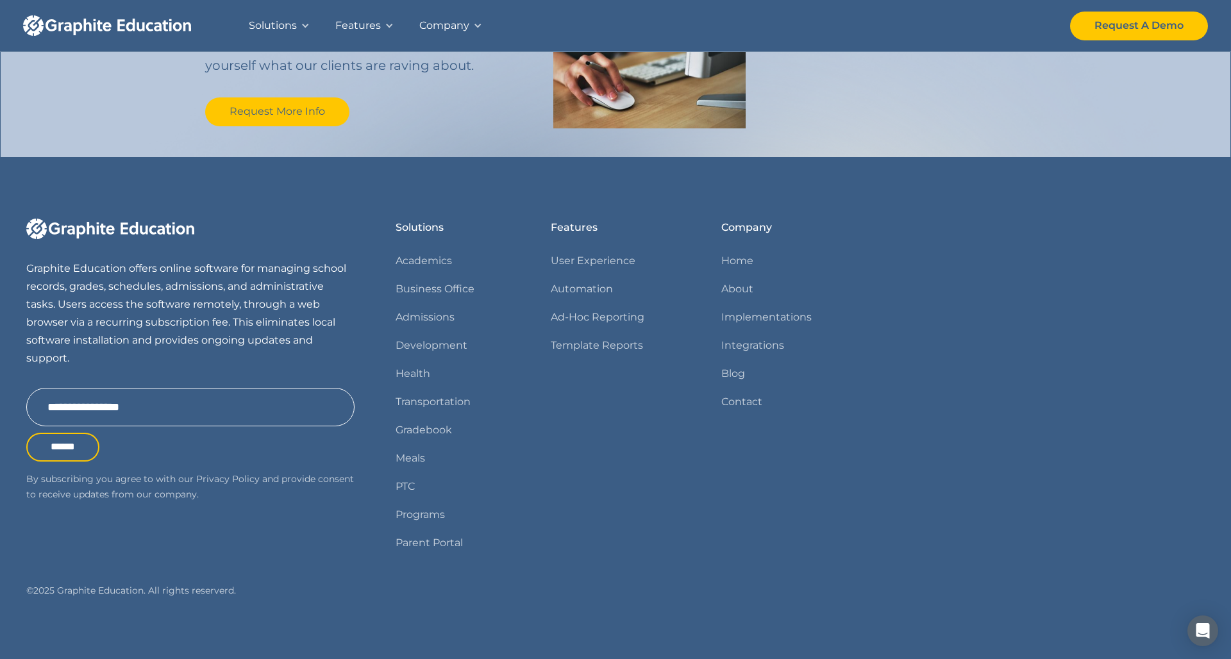
scroll to position [1456, 0]
click at [438, 545] on link "Parent Portal" at bounding box center [428, 544] width 67 height 18
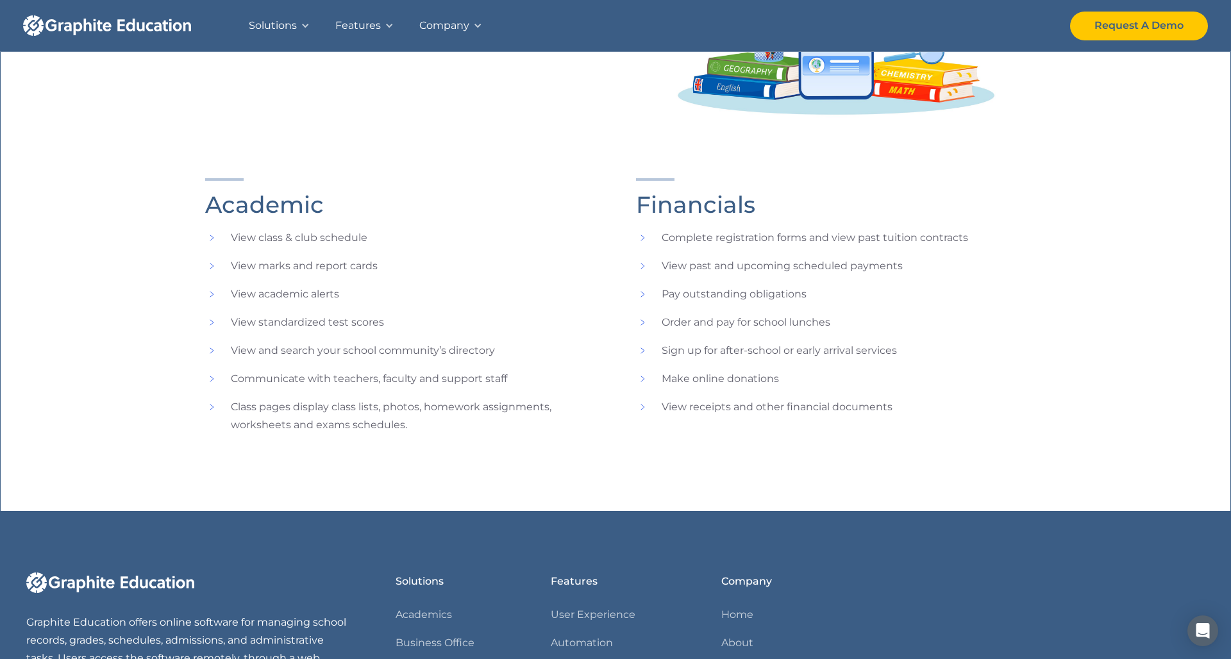
scroll to position [655, 0]
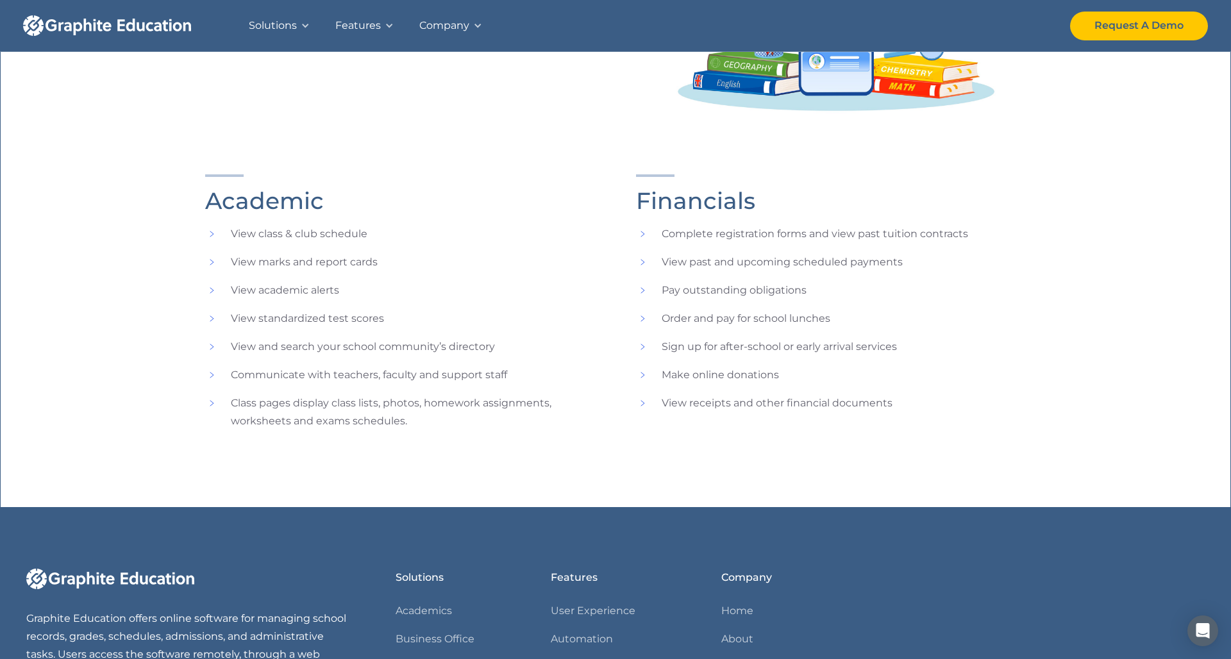
click at [219, 405] on li "Class pages display class lists, photos, homework assignments, worksheets and e…" at bounding box center [400, 412] width 390 height 36
click at [216, 404] on li "Class pages display class lists, photos, homework assignments, worksheets and e…" at bounding box center [400, 412] width 390 height 36
click at [211, 401] on li "Class pages display class lists, photos, homework assignments, worksheets and e…" at bounding box center [400, 412] width 390 height 36
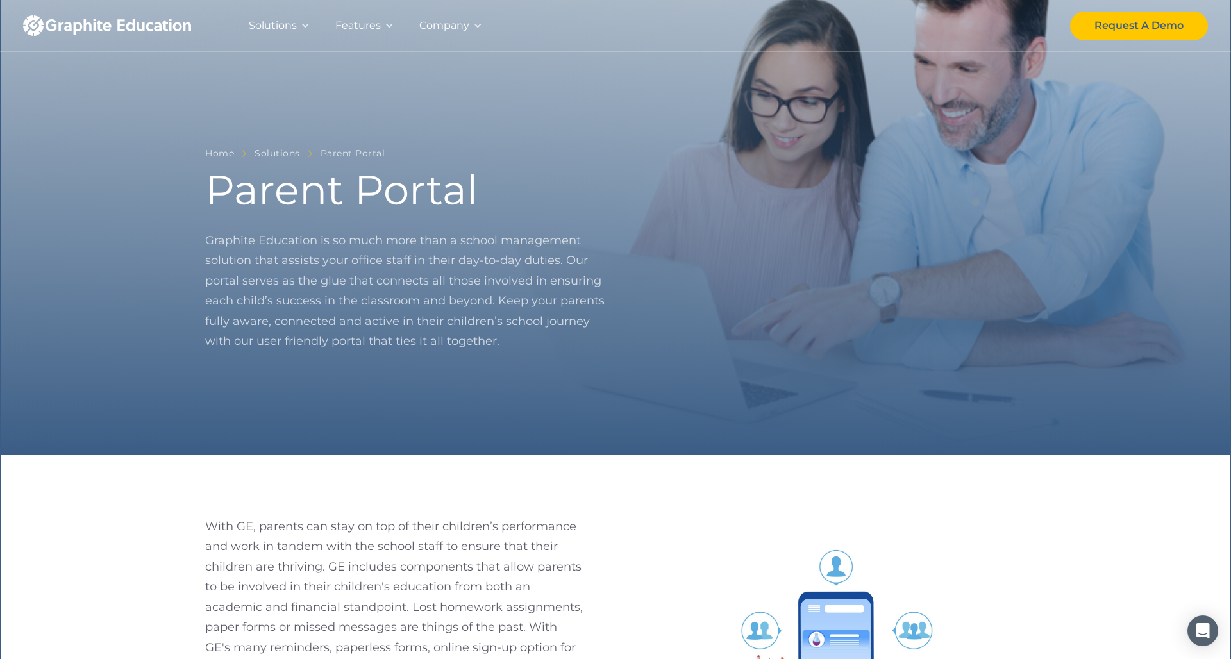
scroll to position [0, 0]
click at [450, 21] on div "Company" at bounding box center [444, 26] width 50 height 18
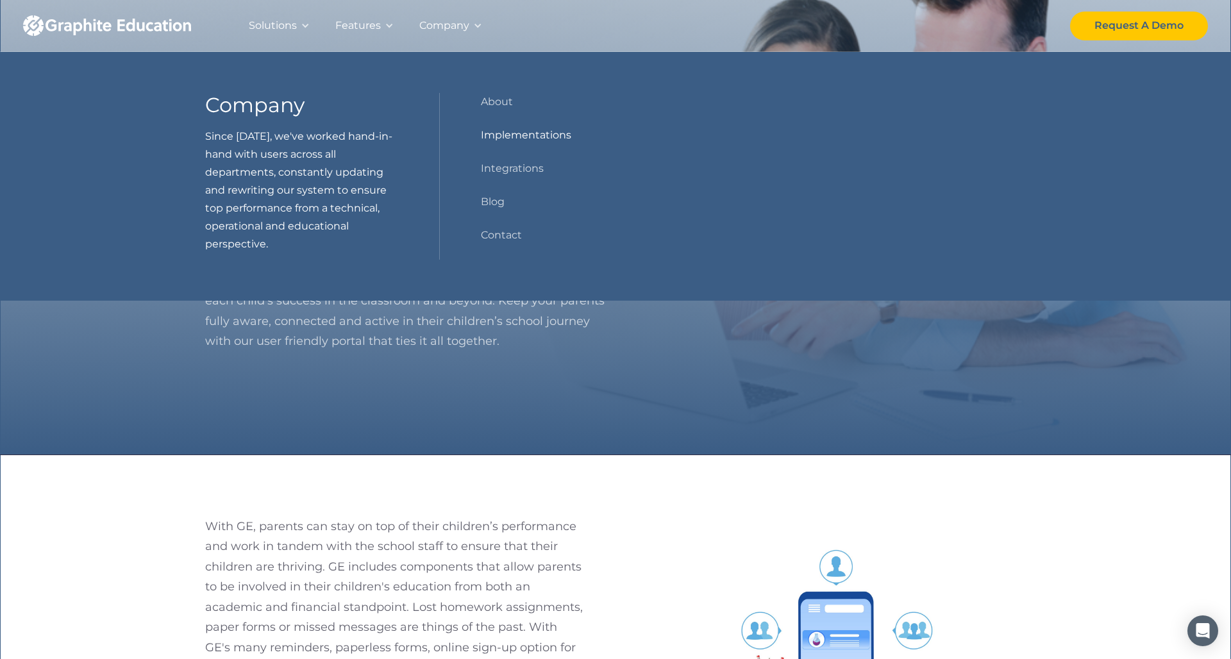
click at [504, 140] on link "Implementations" at bounding box center [526, 135] width 90 height 18
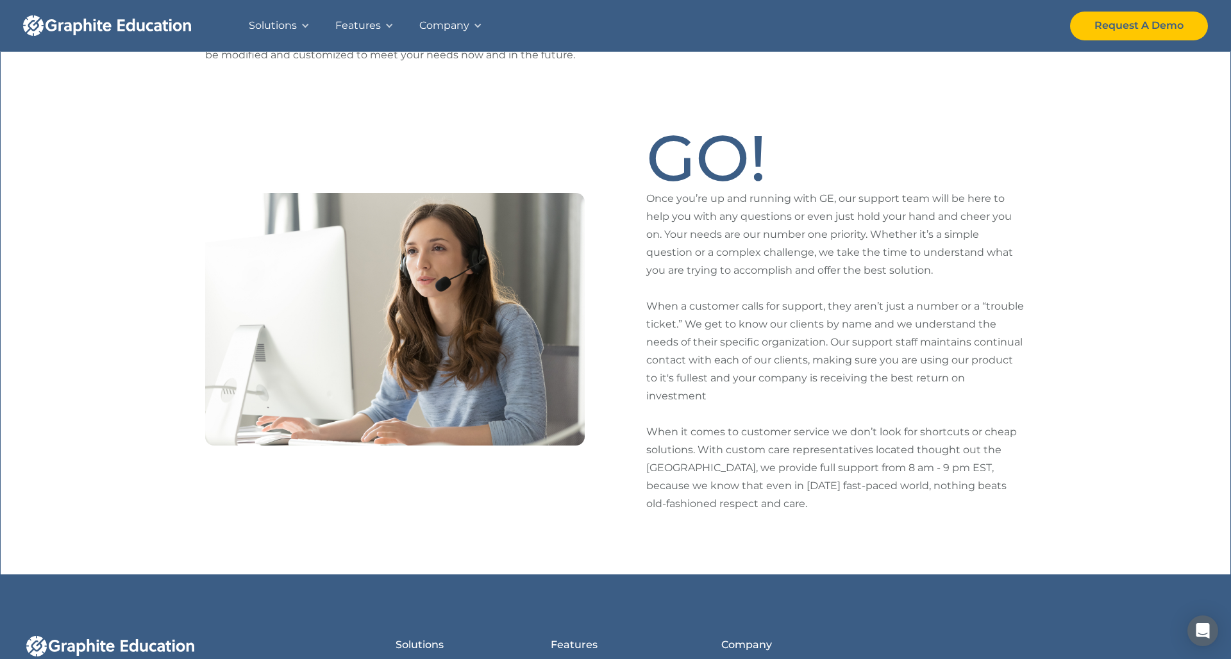
scroll to position [1201, 0]
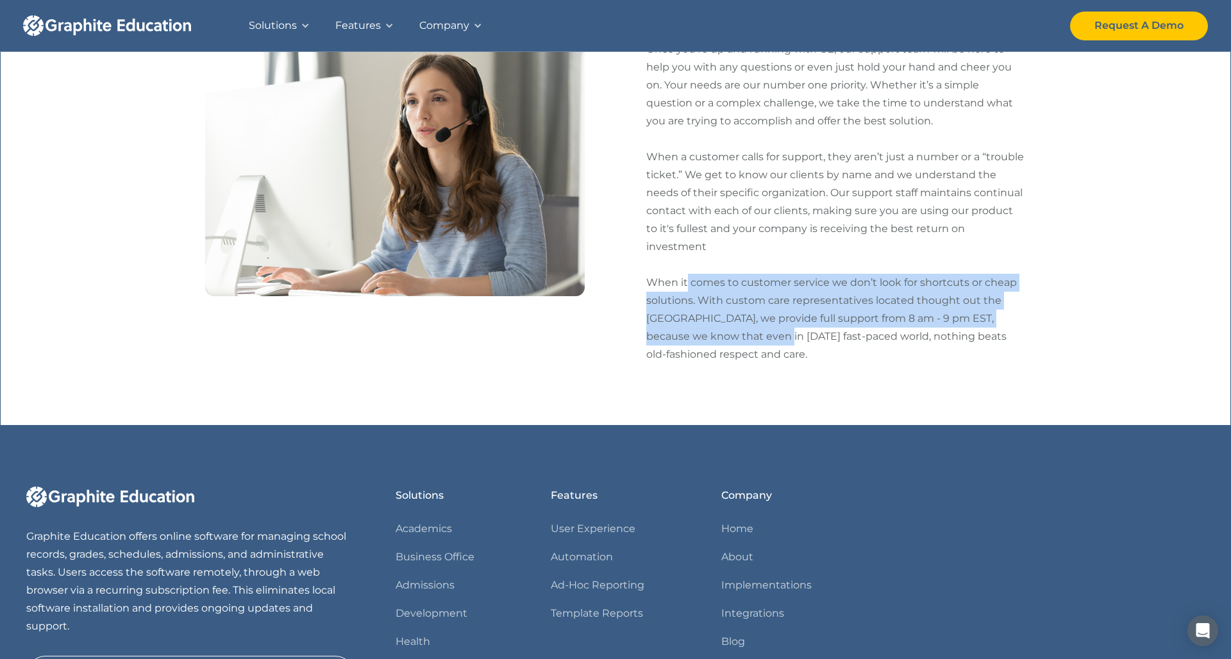
drag, startPoint x: 700, startPoint y: 263, endPoint x: 744, endPoint y: 308, distance: 63.0
click at [744, 308] on p "Once you’re up and running with GE, our support team will be here to help you w…" at bounding box center [835, 201] width 379 height 323
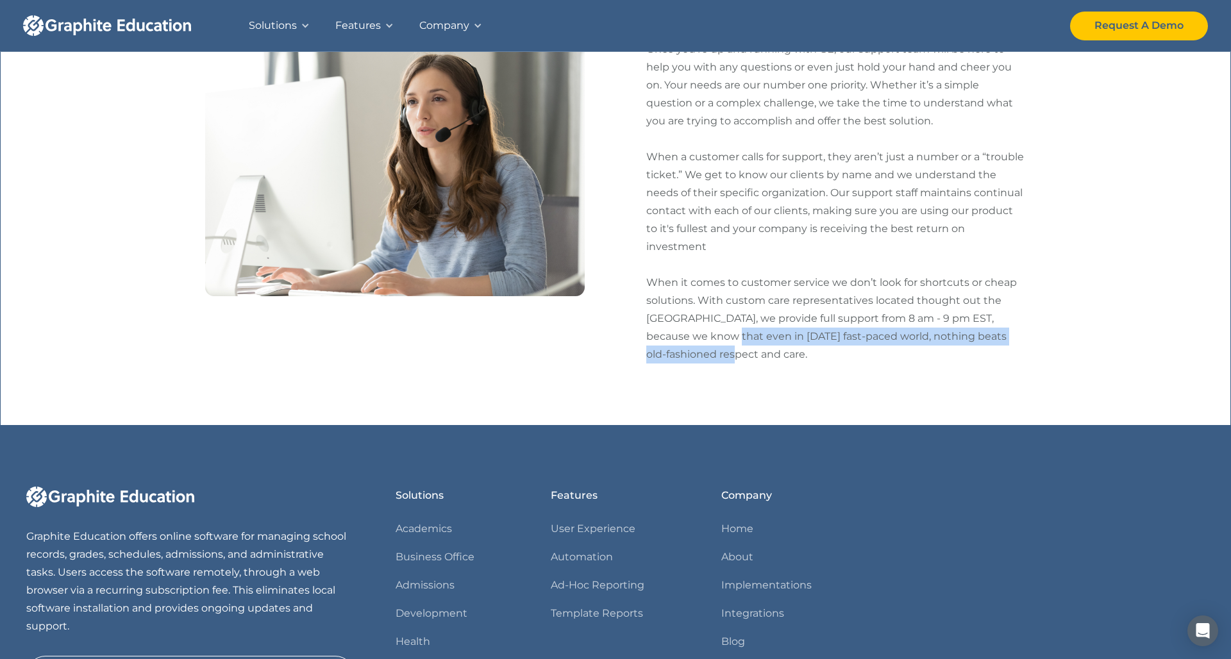
drag, startPoint x: 837, startPoint y: 324, endPoint x: 878, endPoint y: 326, distance: 41.1
click at [878, 326] on p "Once you’re up and running with GE, our support team will be here to help you w…" at bounding box center [835, 201] width 379 height 323
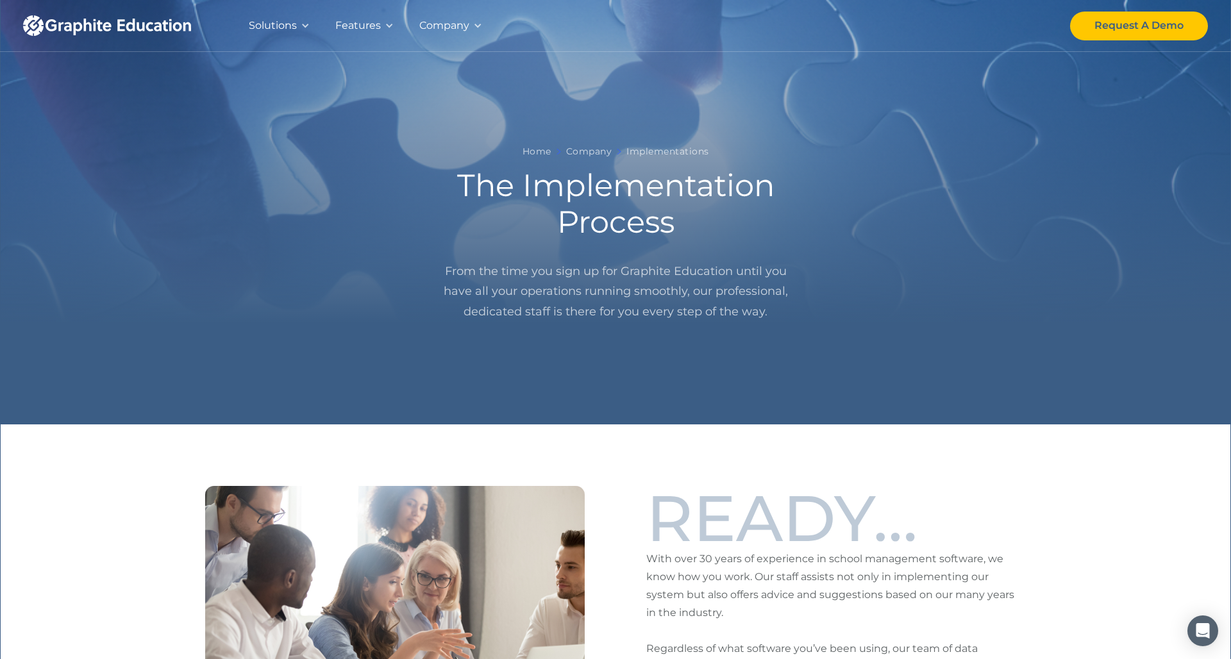
scroll to position [0, 0]
click at [283, 29] on div "Solutions" at bounding box center [273, 26] width 48 height 18
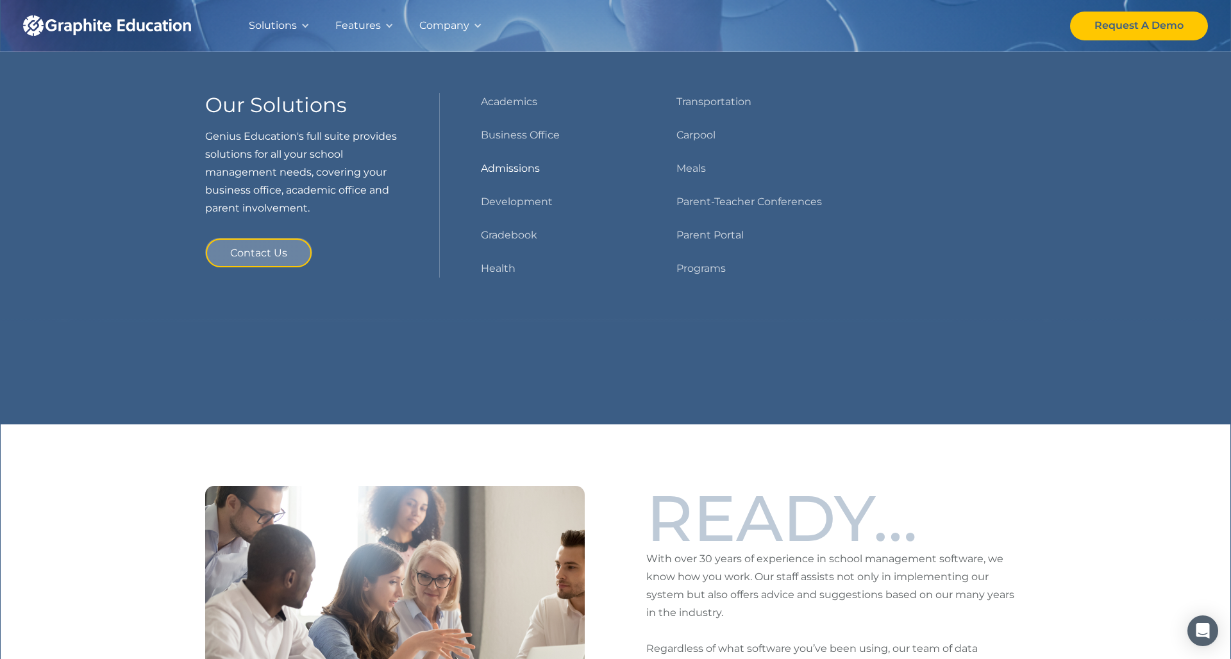
click at [514, 169] on link "Admissions" at bounding box center [510, 169] width 59 height 18
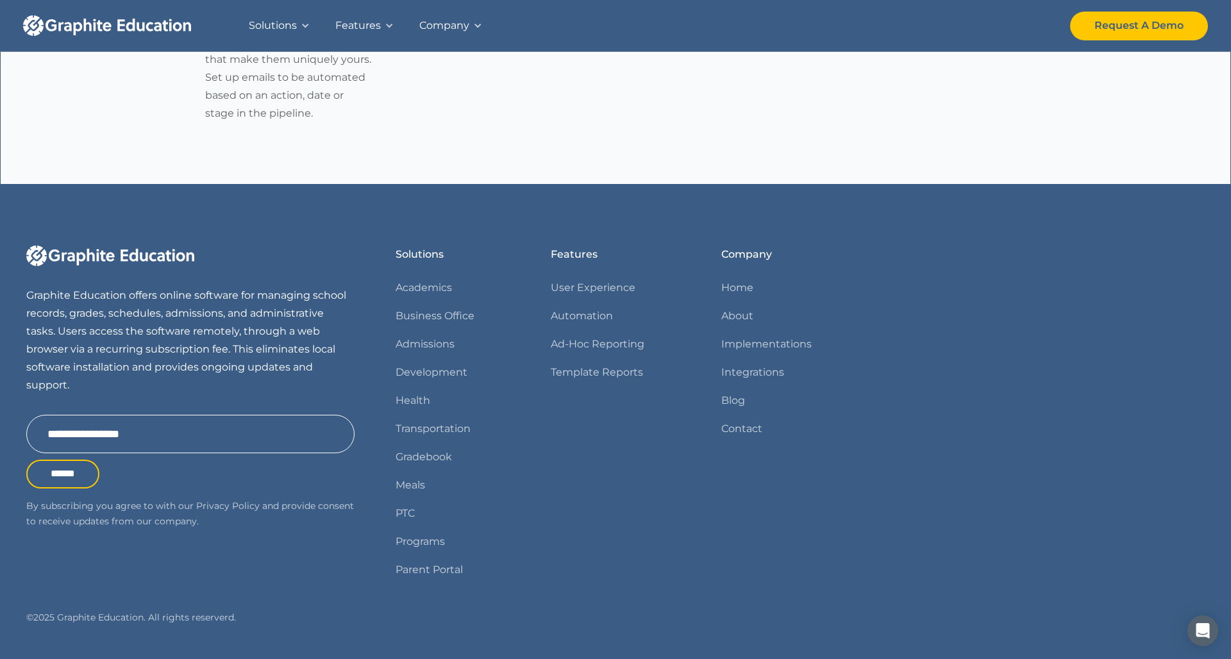
scroll to position [2360, 0]
